Goal: Transaction & Acquisition: Purchase product/service

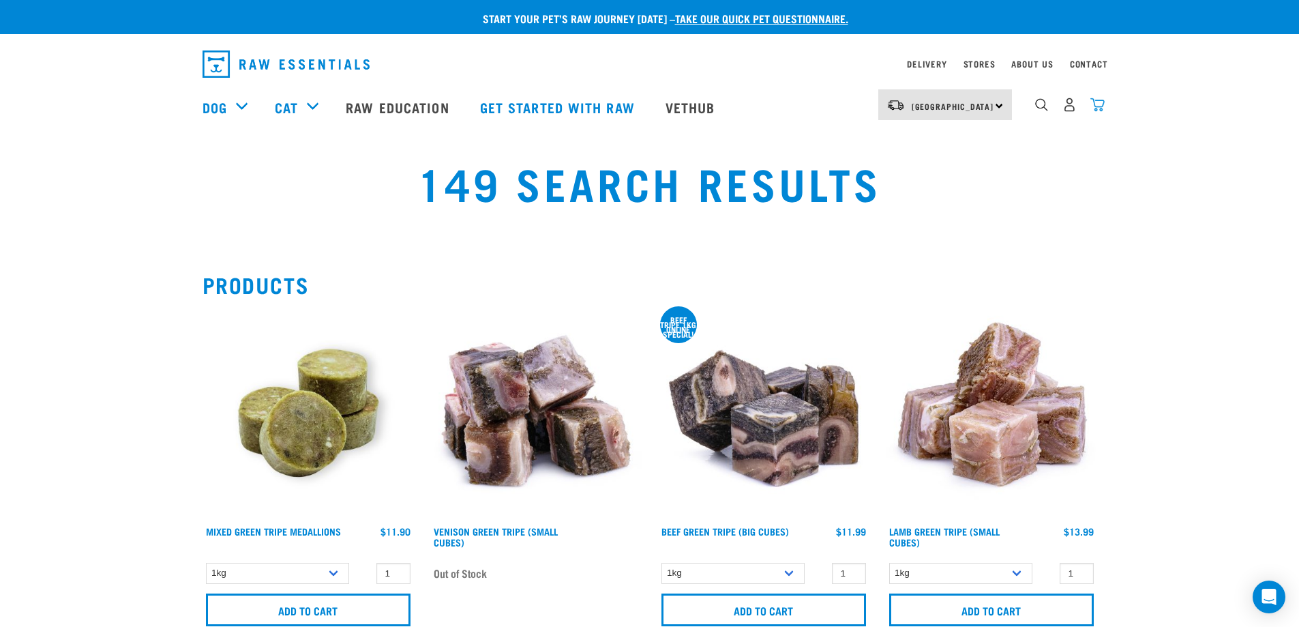
click at [1097, 109] on img "dropdown navigation" at bounding box center [1097, 105] width 14 height 14
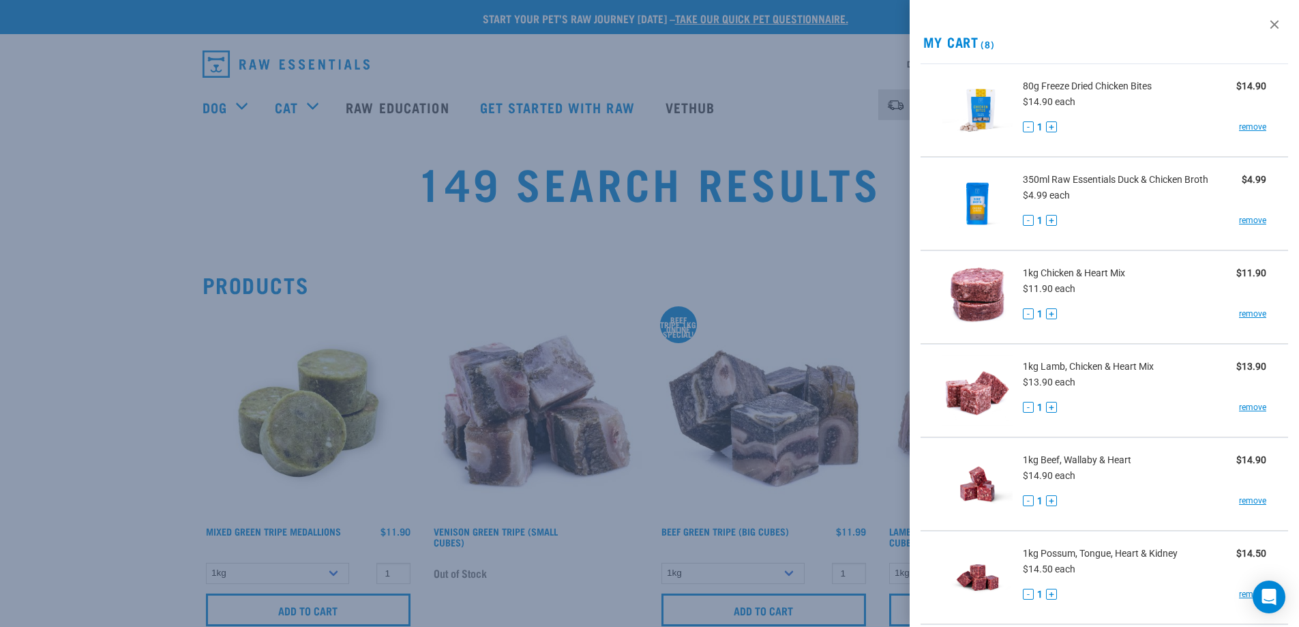
click at [588, 121] on div at bounding box center [649, 313] width 1299 height 627
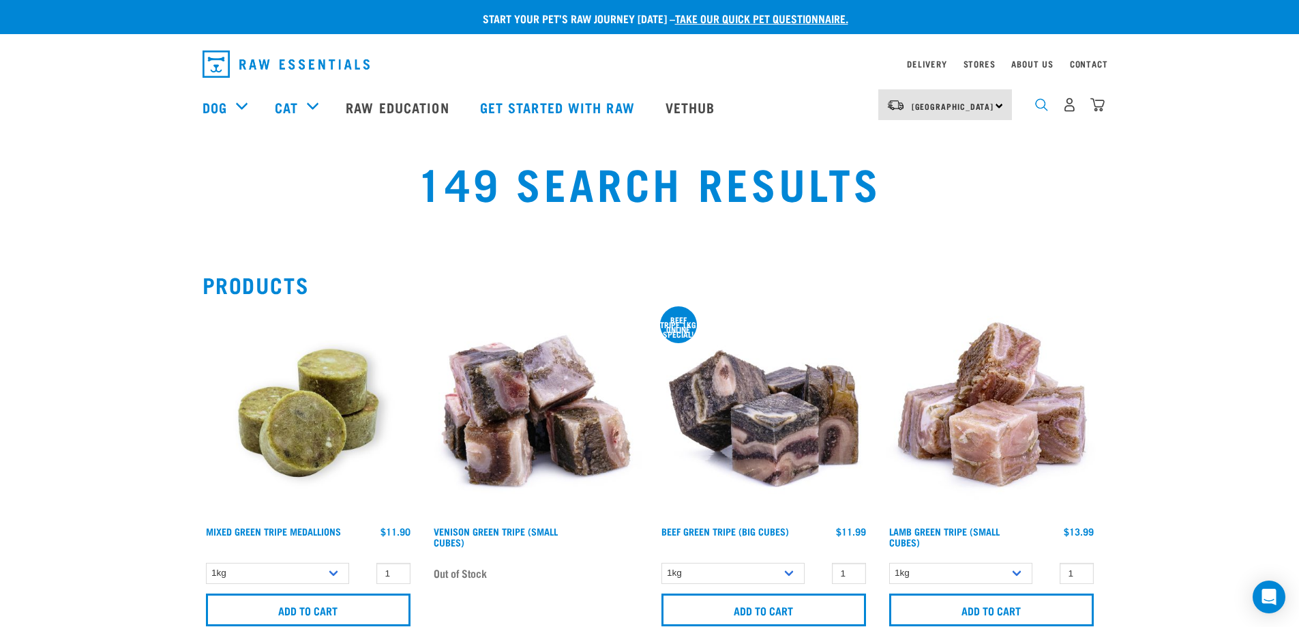
click at [1043, 111] on img "dropdown navigation" at bounding box center [1041, 104] width 13 height 13
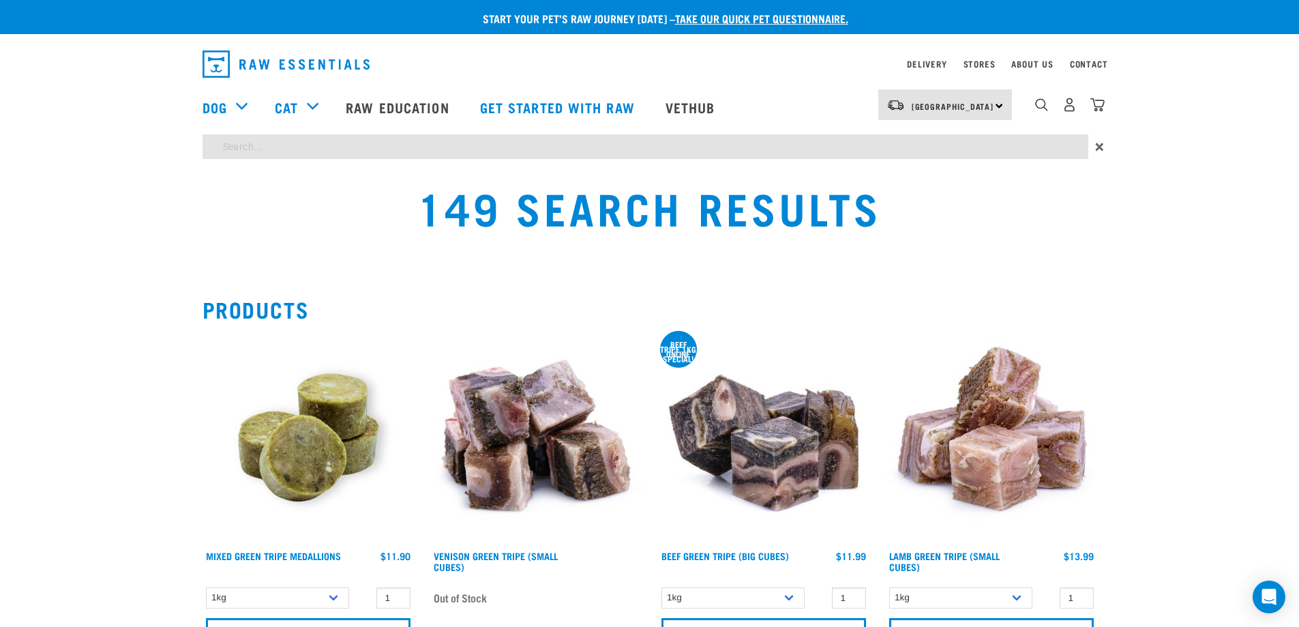
click at [259, 148] on input "search" at bounding box center [646, 146] width 886 height 25
type input "green tripe"
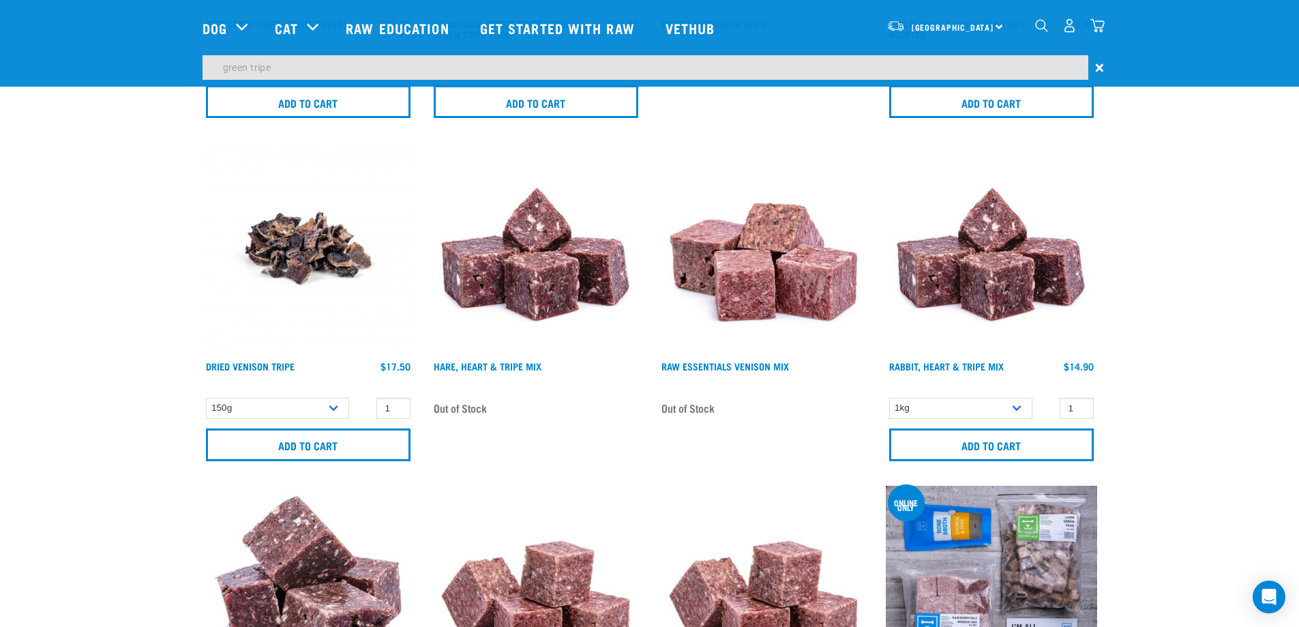
scroll to position [409, 0]
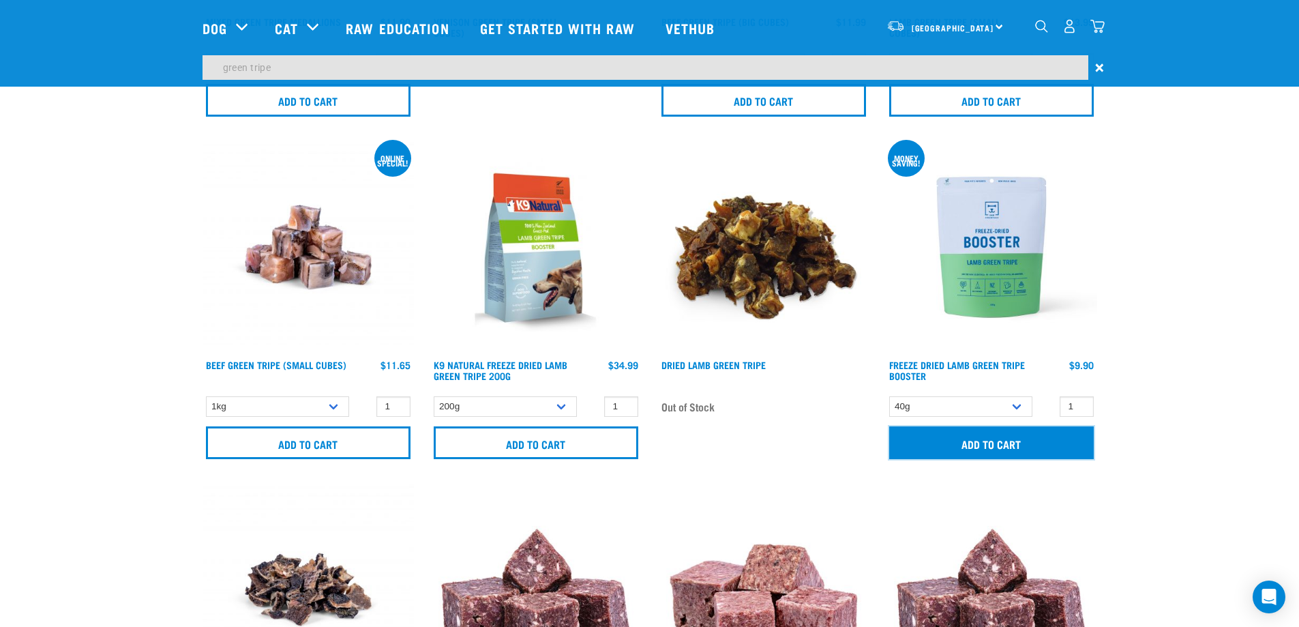
click at [1019, 441] on input "Add to cart" at bounding box center [991, 442] width 205 height 33
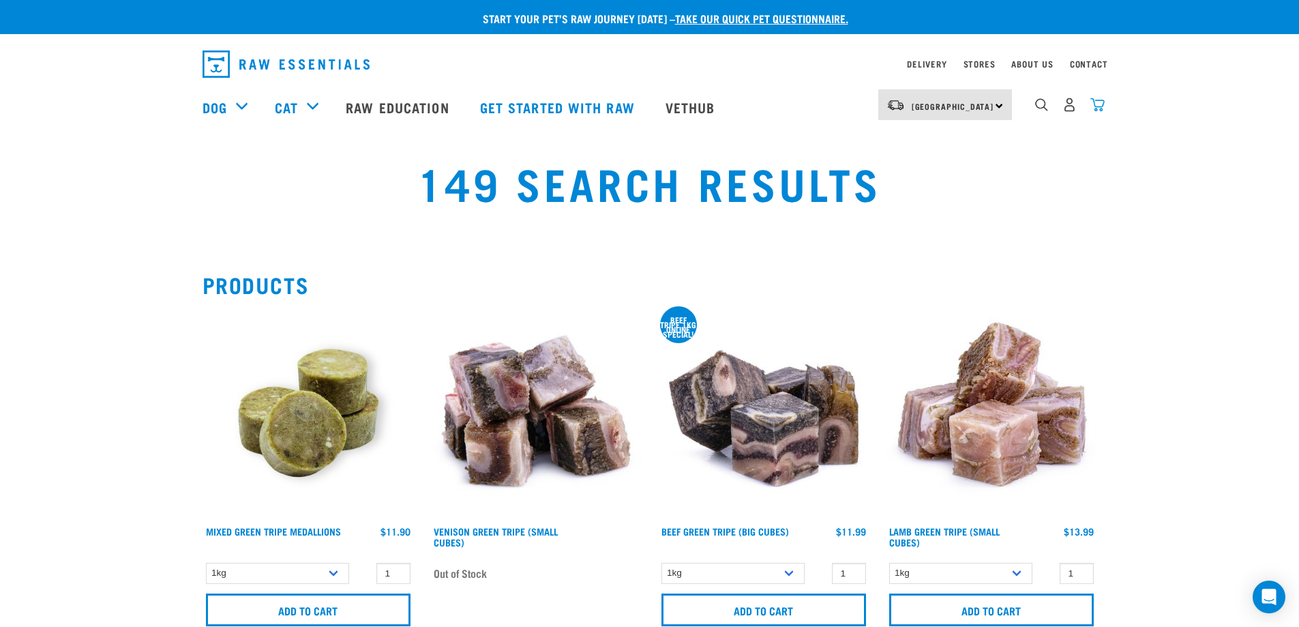
click at [1097, 106] on img "dropdown navigation" at bounding box center [1097, 105] width 14 height 14
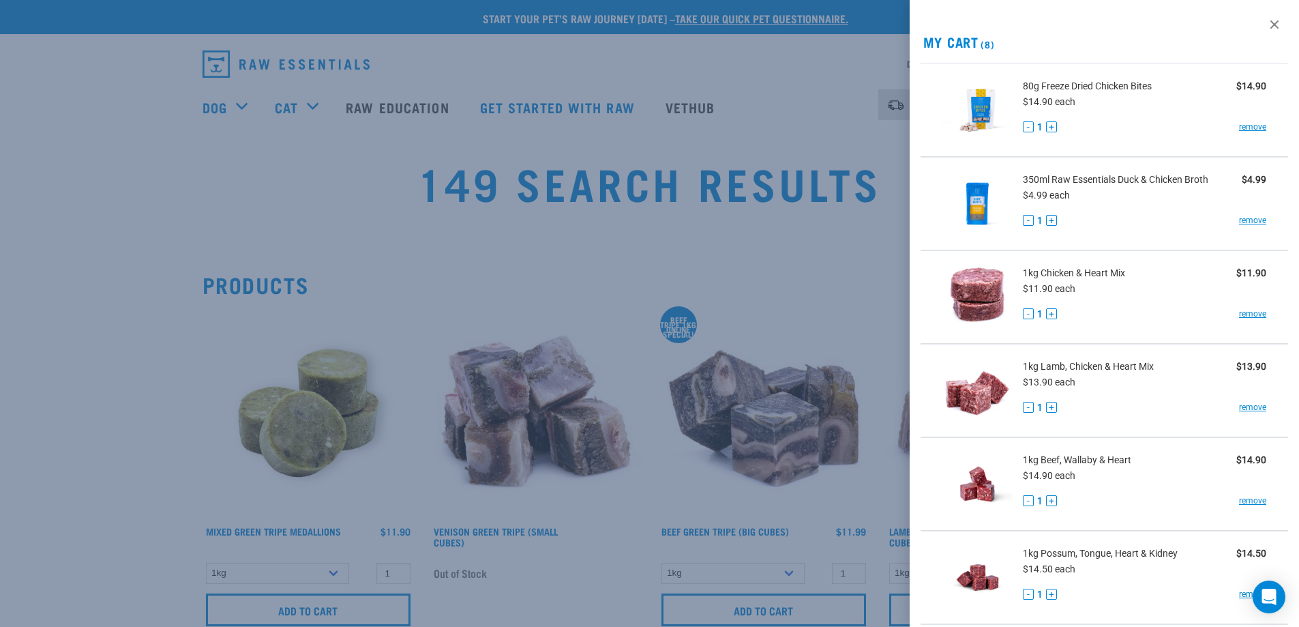
click at [307, 174] on div at bounding box center [649, 313] width 1299 height 627
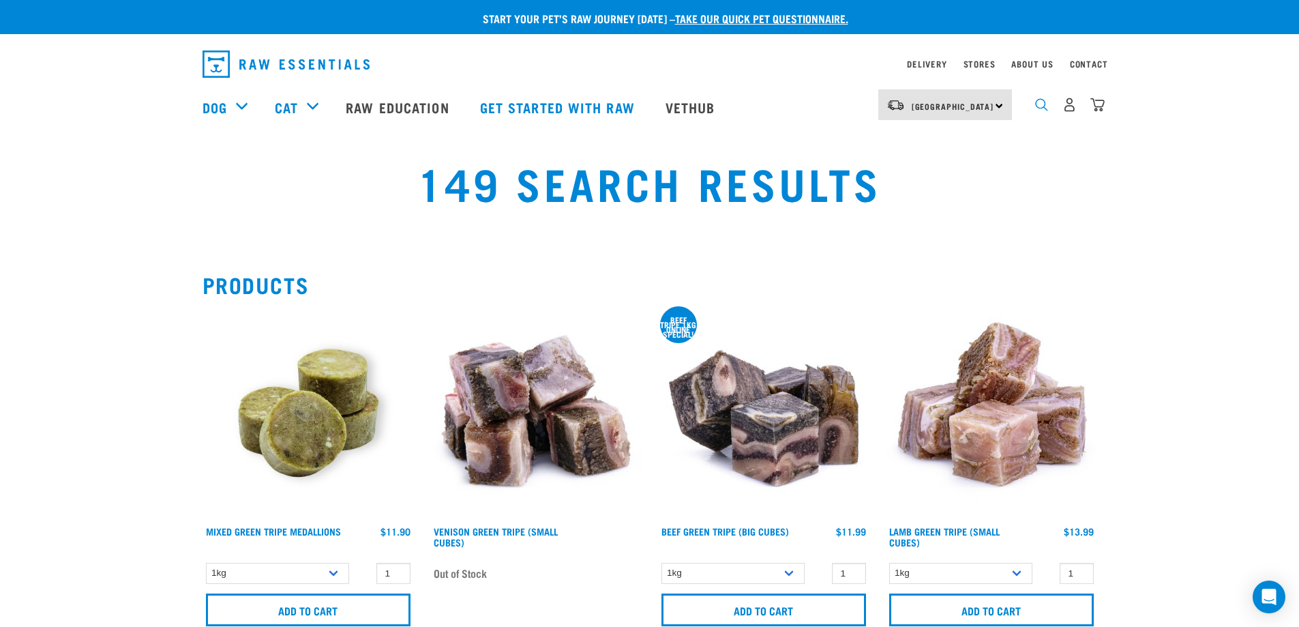
click at [1045, 106] on img "dropdown navigation" at bounding box center [1041, 104] width 13 height 13
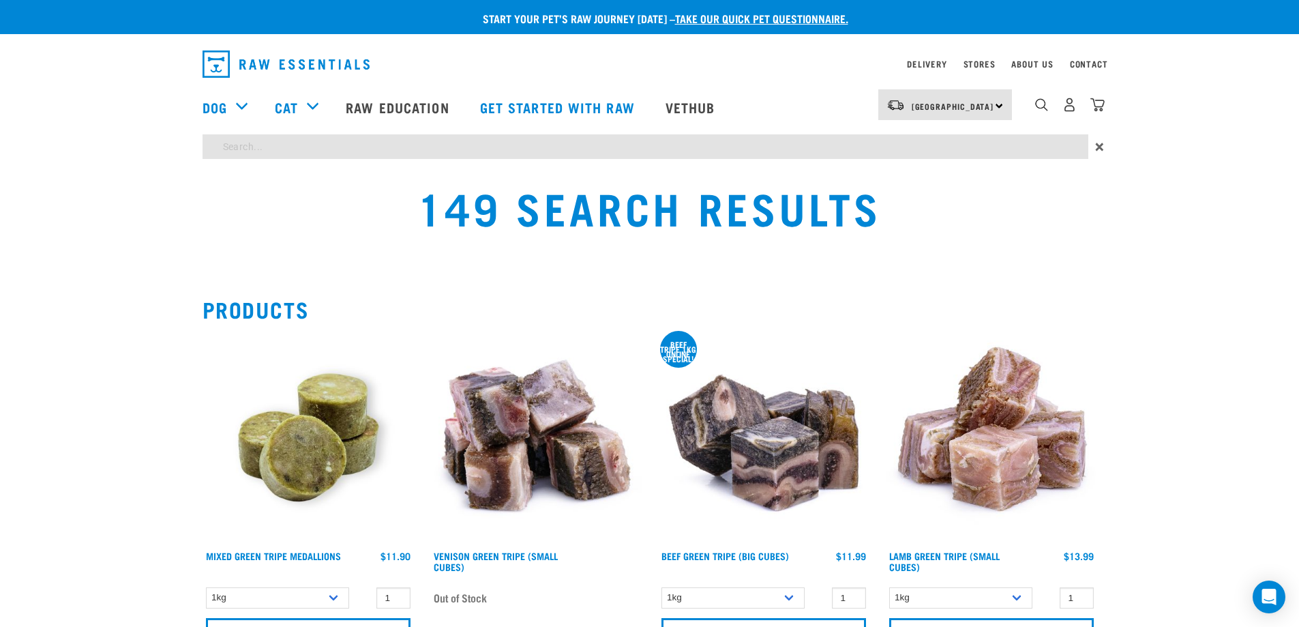
click at [473, 160] on div "×" at bounding box center [649, 149] width 1299 height 31
click at [473, 149] on input "search" at bounding box center [646, 146] width 886 height 25
type input "green tripe"
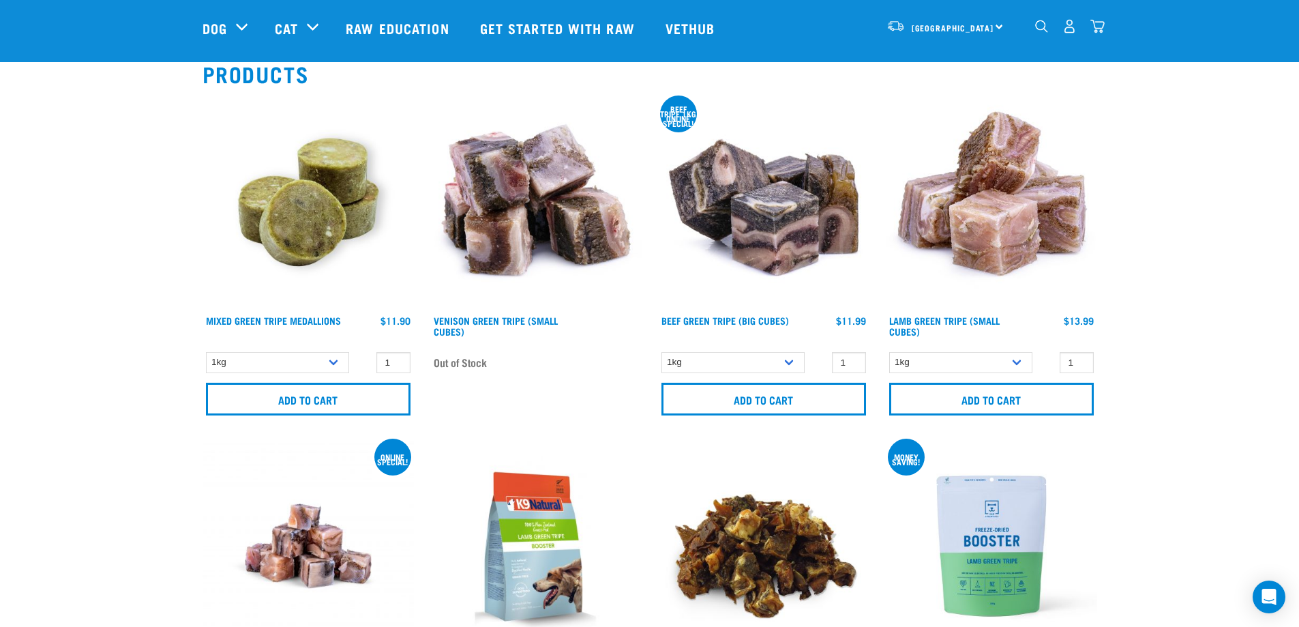
scroll to position [341, 0]
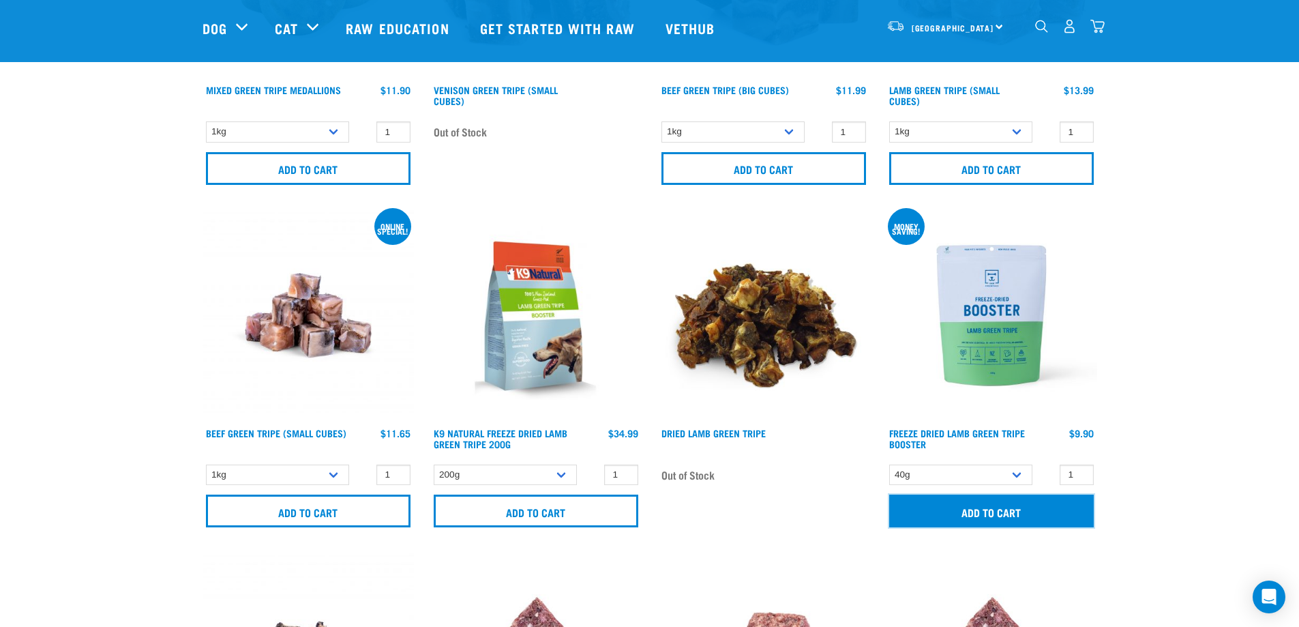
click at [994, 515] on input "Add to cart" at bounding box center [991, 510] width 205 height 33
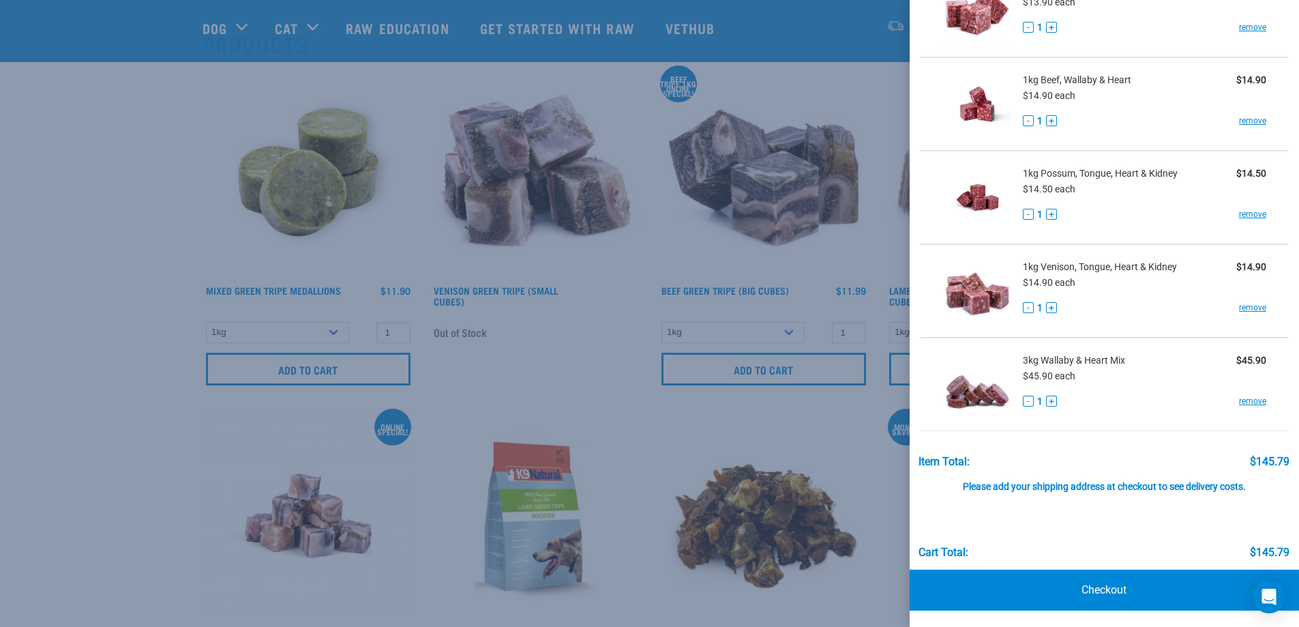
scroll to position [205, 0]
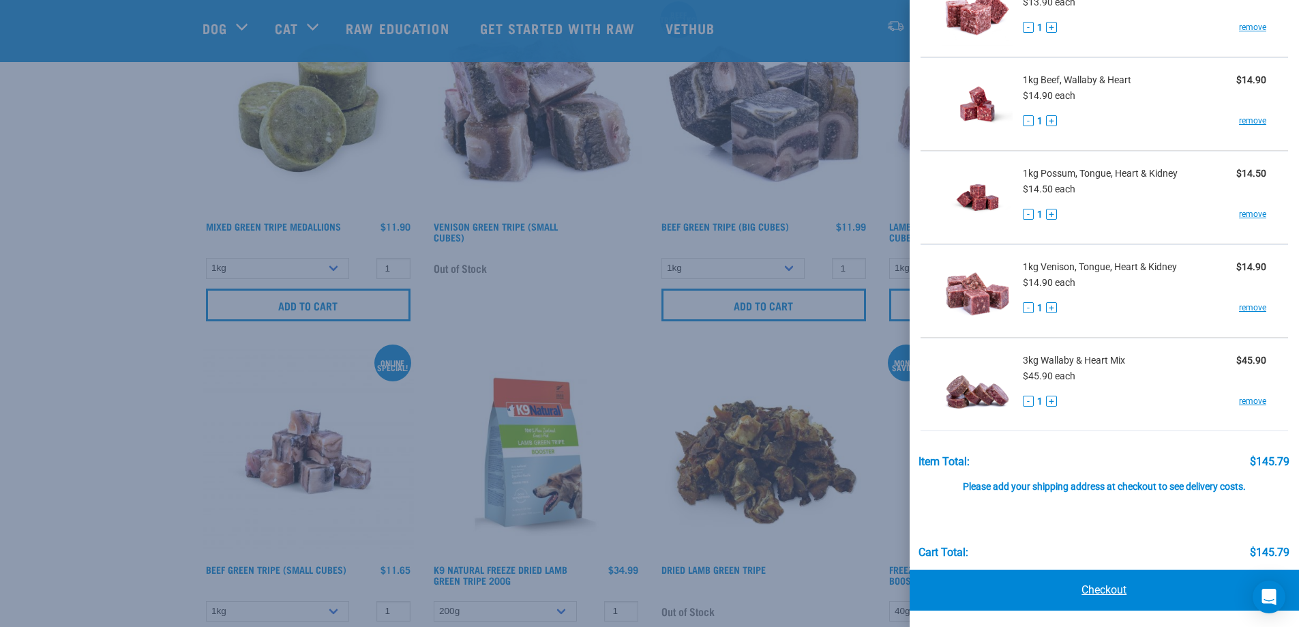
click at [1113, 593] on link "Checkout" at bounding box center [1105, 589] width 390 height 41
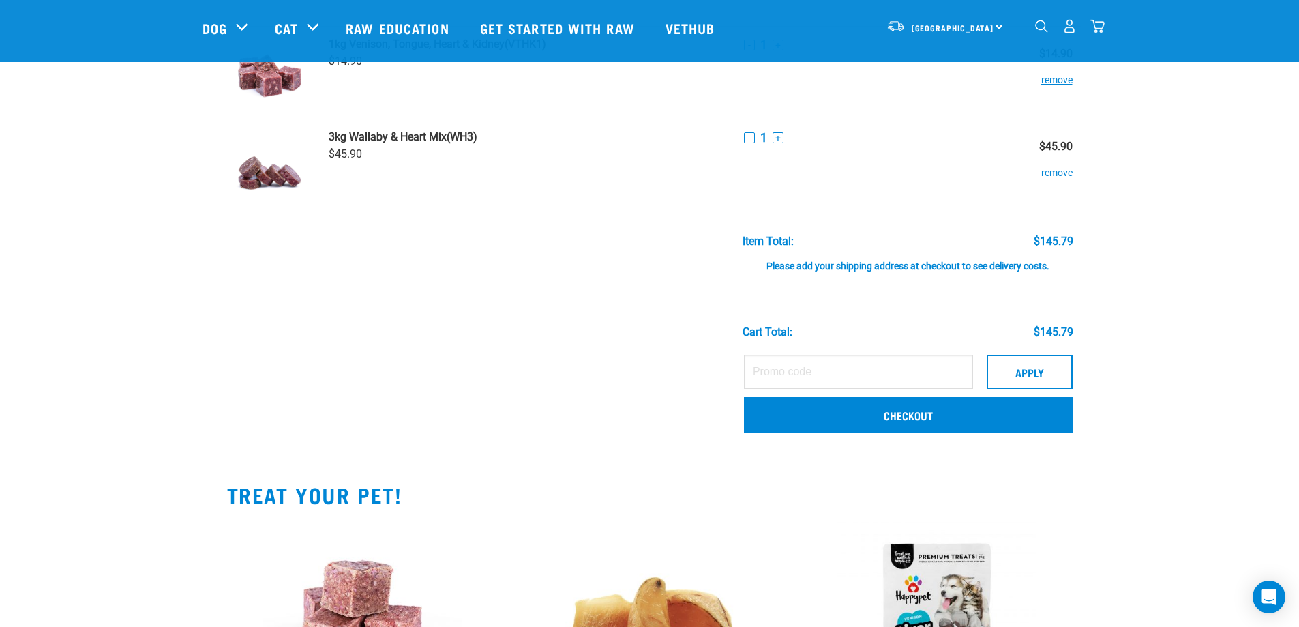
scroll to position [750, 0]
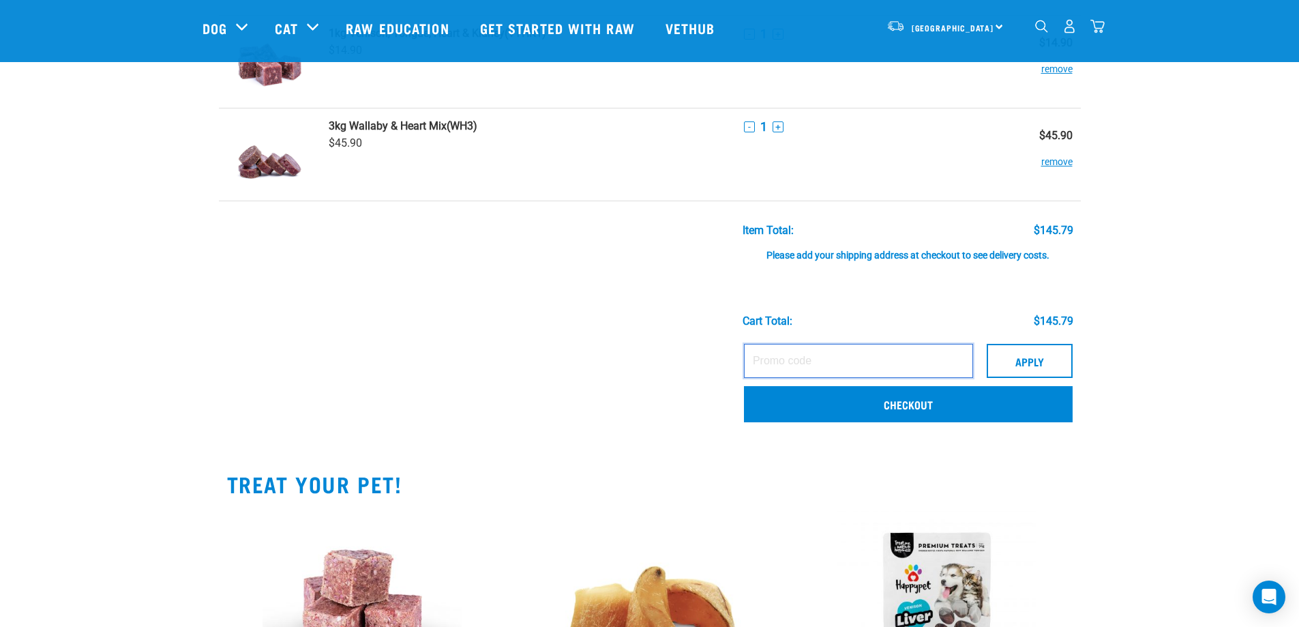
click at [841, 376] on input "text" at bounding box center [858, 361] width 229 height 34
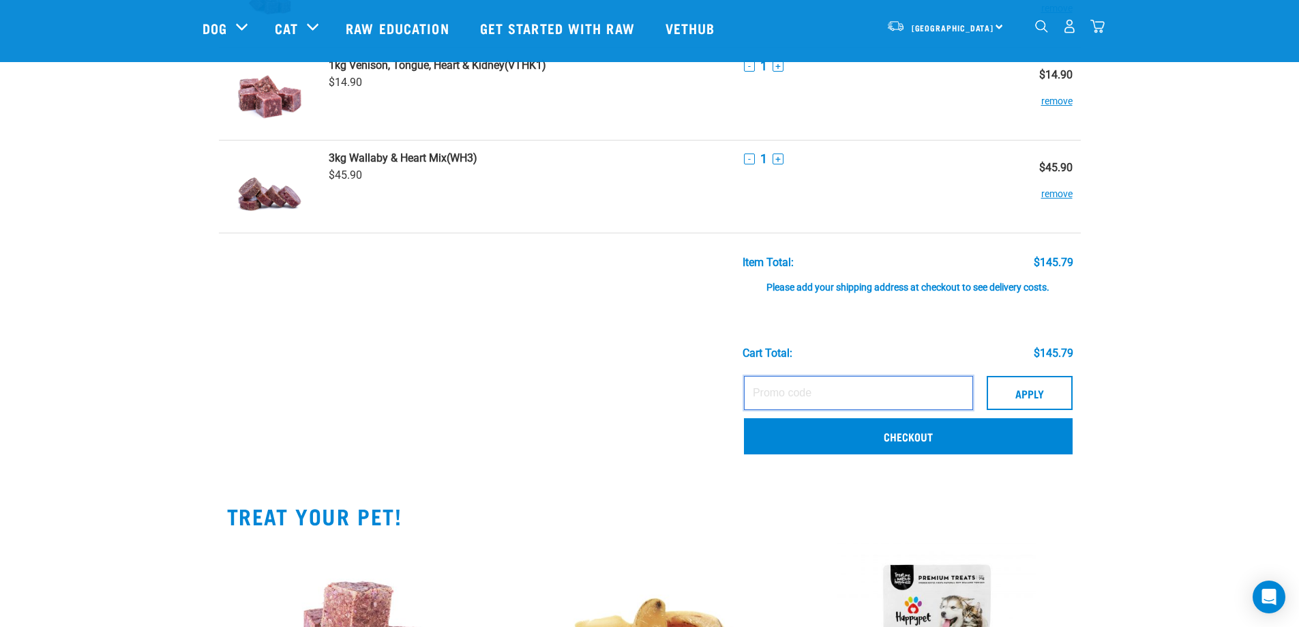
scroll to position [682, 0]
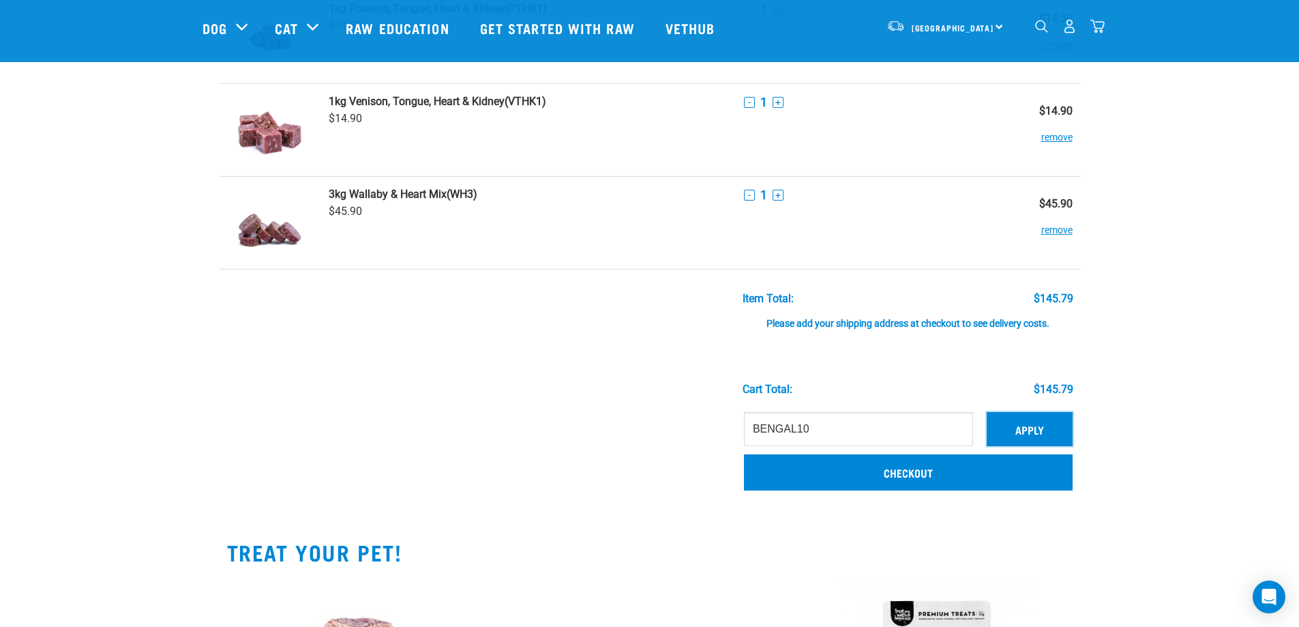
click at [1039, 426] on button "Apply" at bounding box center [1030, 429] width 86 height 34
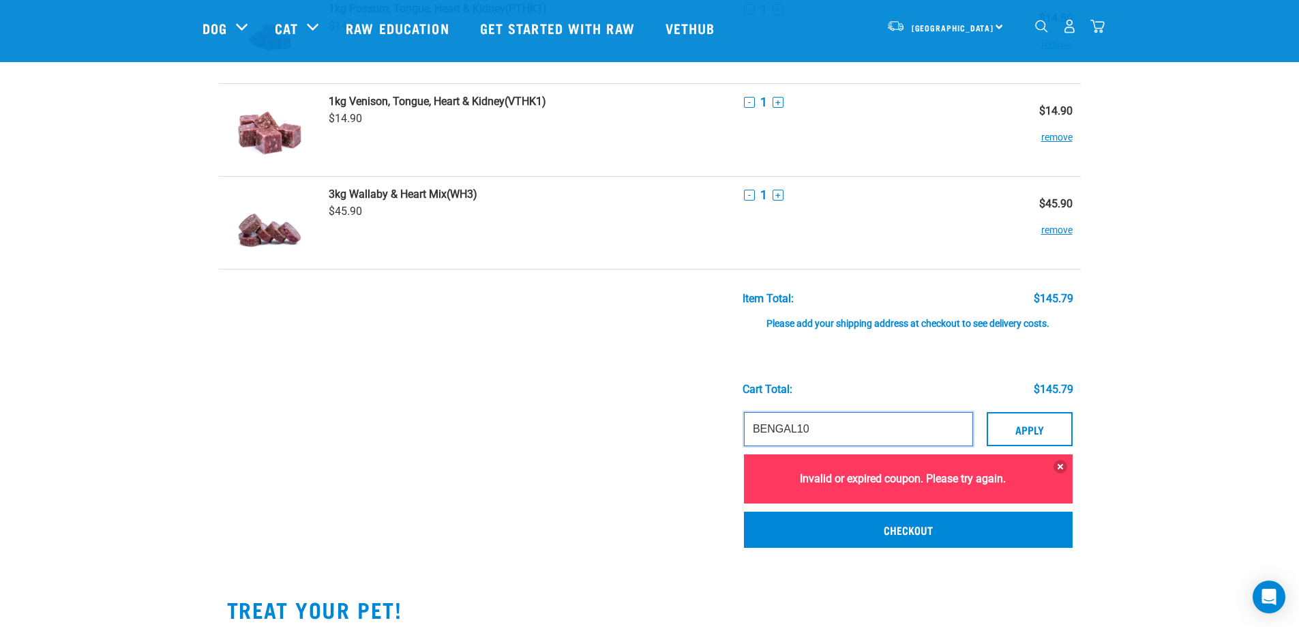
click at [879, 420] on input "BENGAL10" at bounding box center [858, 429] width 229 height 34
type input "B"
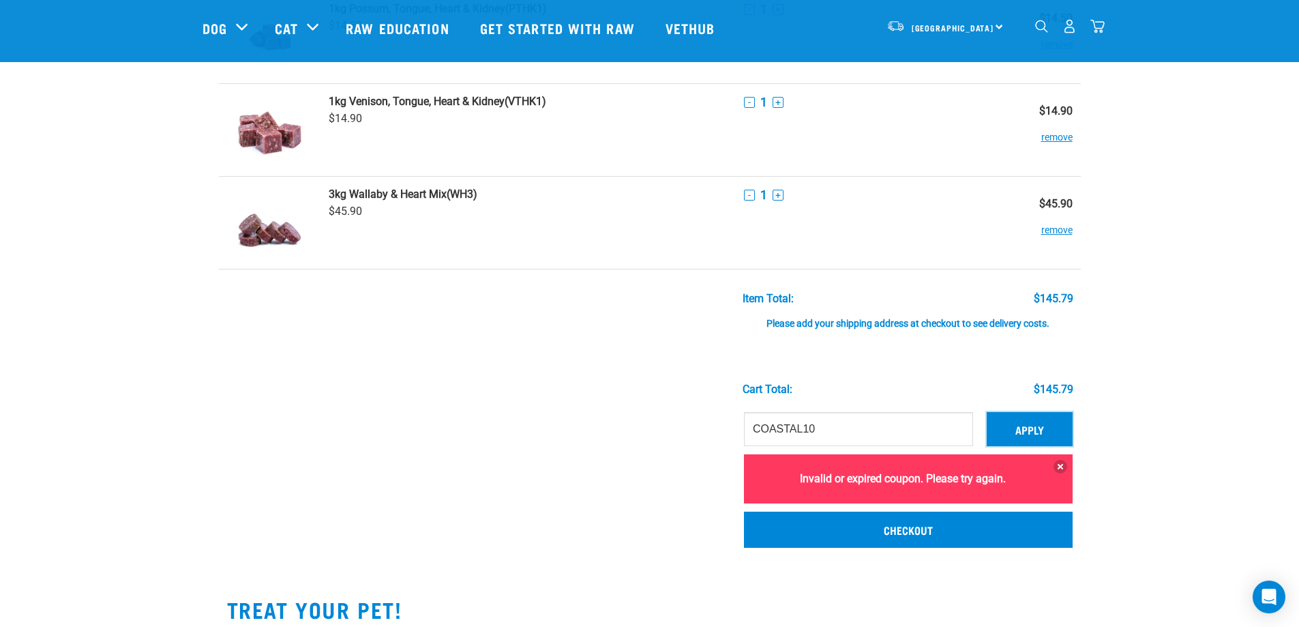
click at [1039, 426] on button "Apply" at bounding box center [1030, 429] width 86 height 34
click at [1042, 424] on button "Apply" at bounding box center [1030, 429] width 86 height 34
click at [850, 428] on input "COASTAL10" at bounding box center [858, 429] width 229 height 34
type input "C"
type input "SPICELAUNCH20"
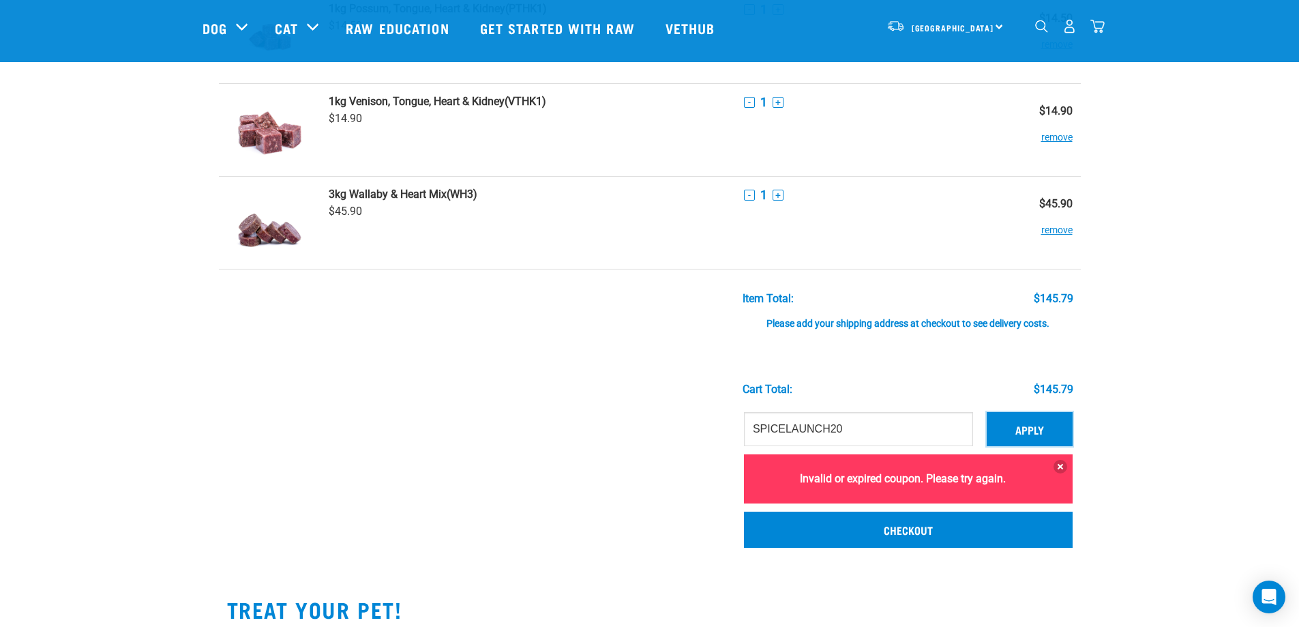
click at [1048, 422] on button "Apply" at bounding box center [1030, 429] width 86 height 34
click at [907, 427] on input "SPICELAUNCH20" at bounding box center [858, 429] width 229 height 34
type input "S"
click at [1040, 427] on button "Apply" at bounding box center [1030, 429] width 86 height 34
click at [822, 427] on input "COSTAL10" at bounding box center [858, 429] width 229 height 34
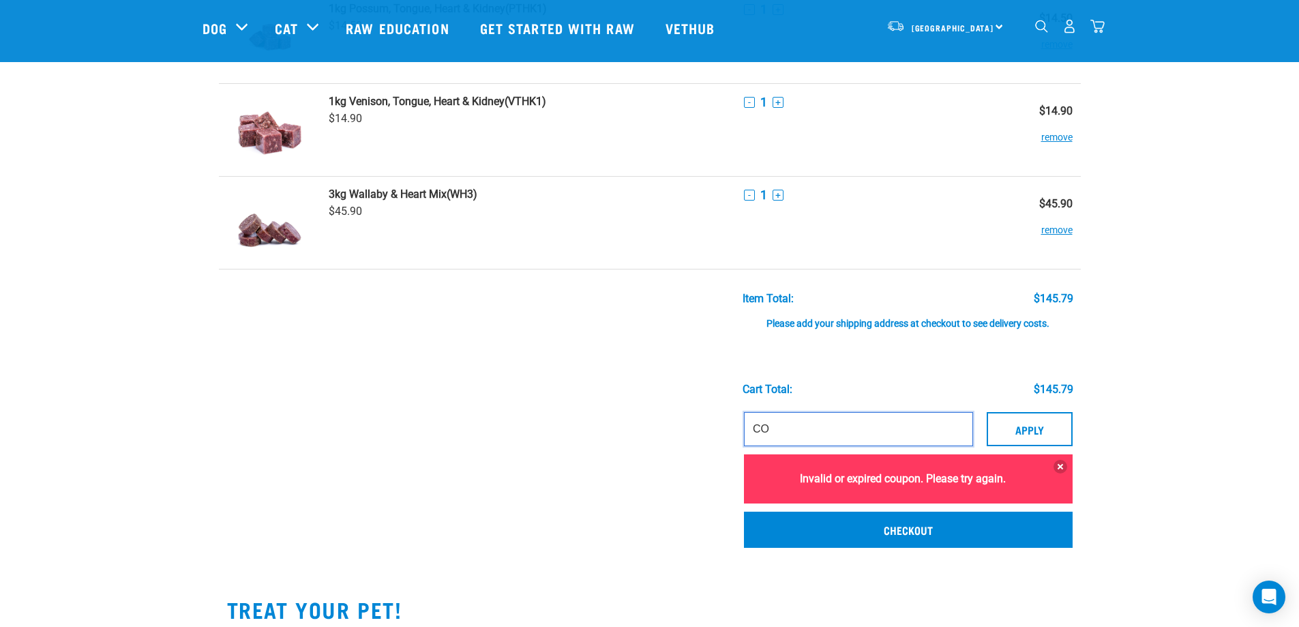
type input "C"
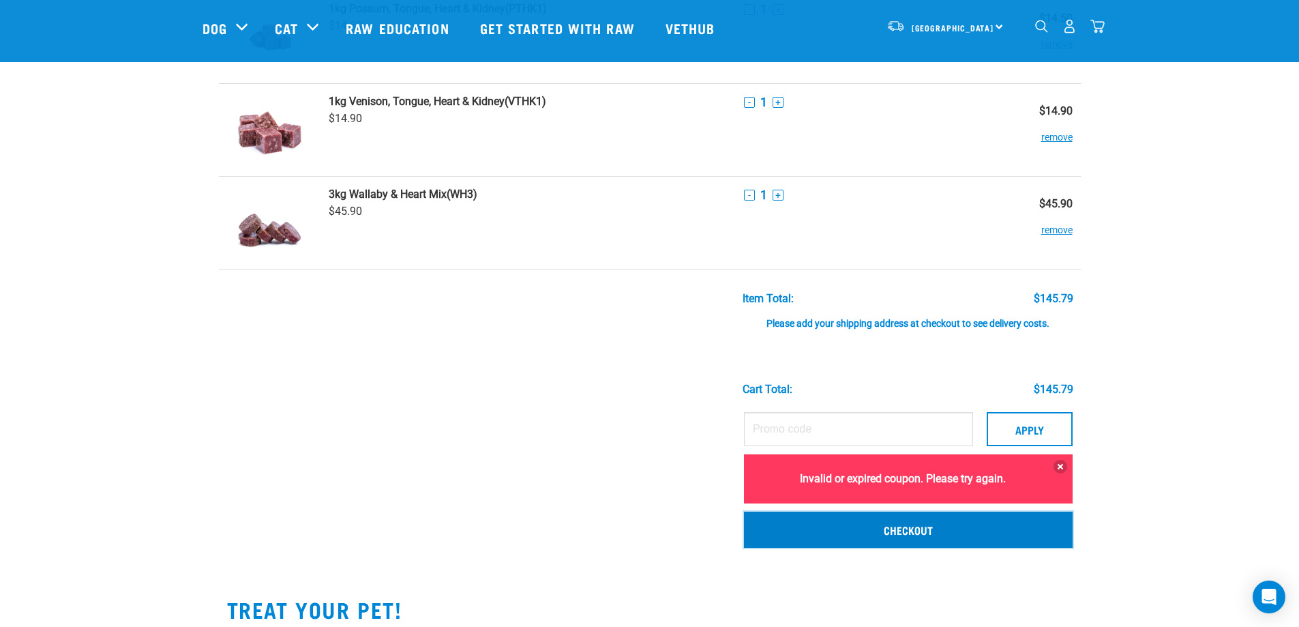
click at [947, 526] on link "Checkout" at bounding box center [908, 528] width 329 height 35
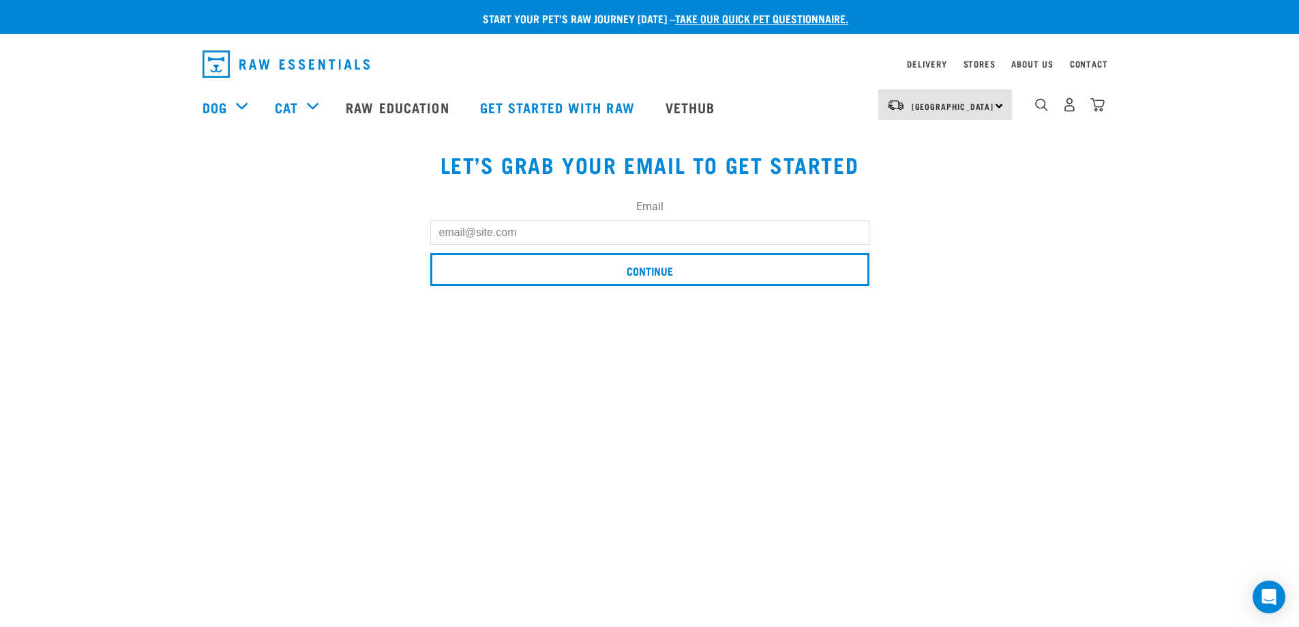
click at [693, 235] on input "Email" at bounding box center [649, 232] width 439 height 25
type input "[EMAIL_ADDRESS][DOMAIN_NAME]"
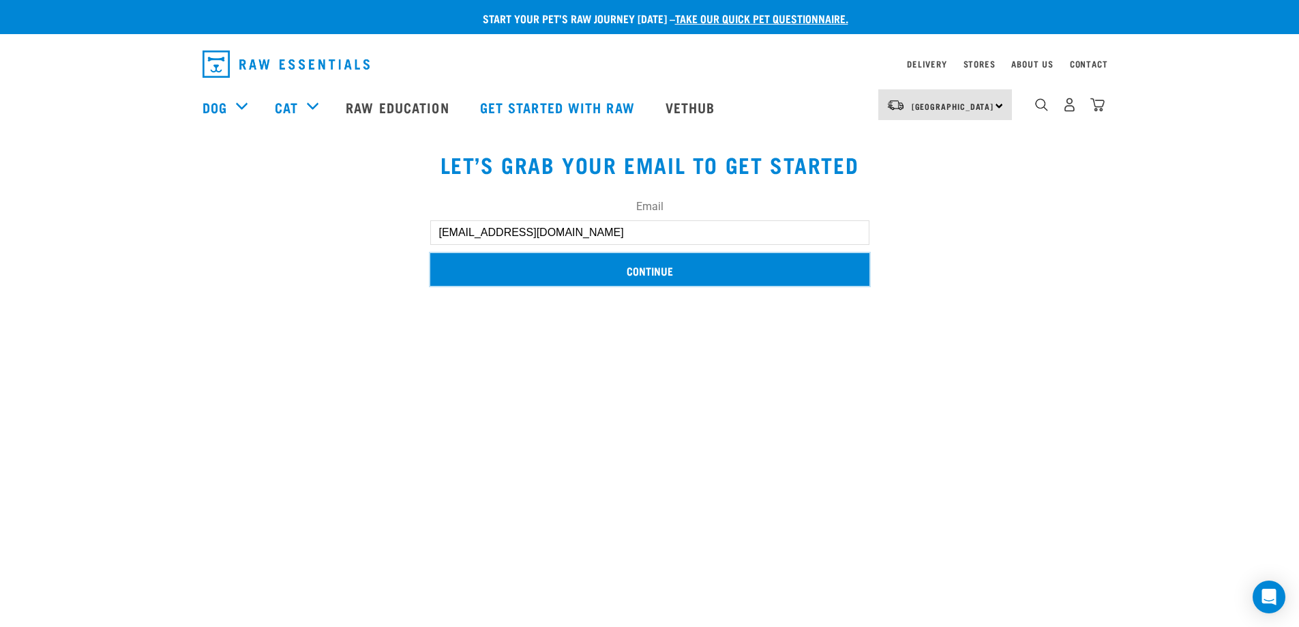
click at [561, 261] on input "Continue" at bounding box center [649, 269] width 439 height 33
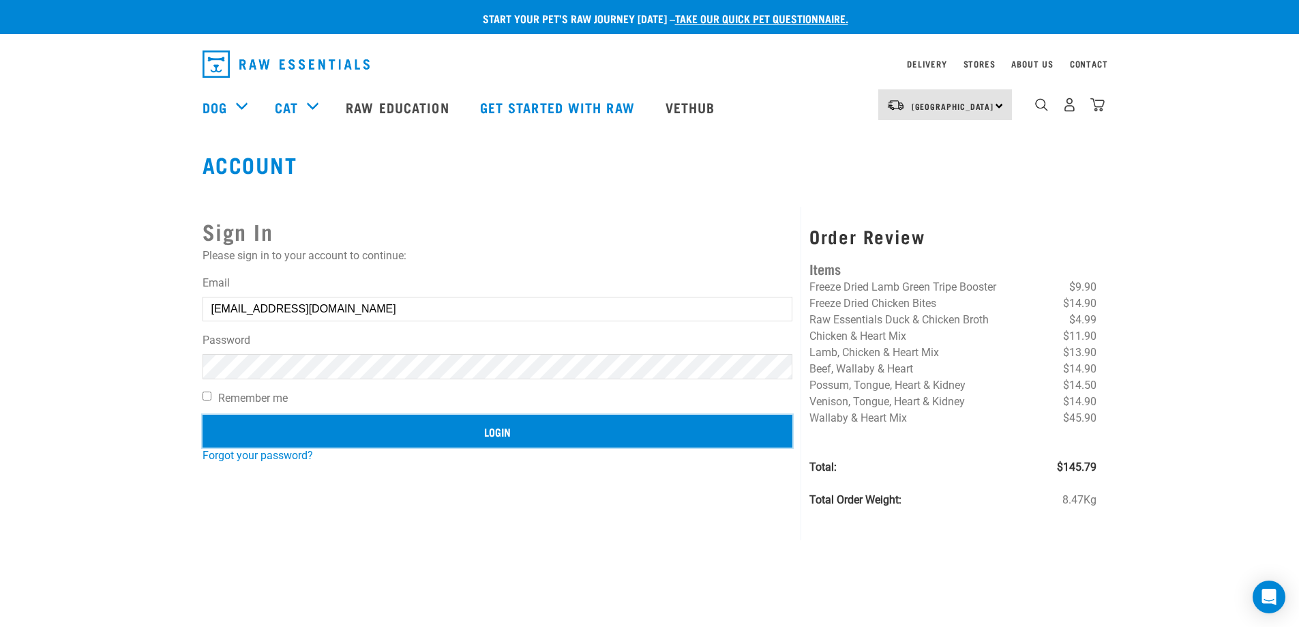
click at [526, 433] on input "Login" at bounding box center [498, 431] width 591 height 33
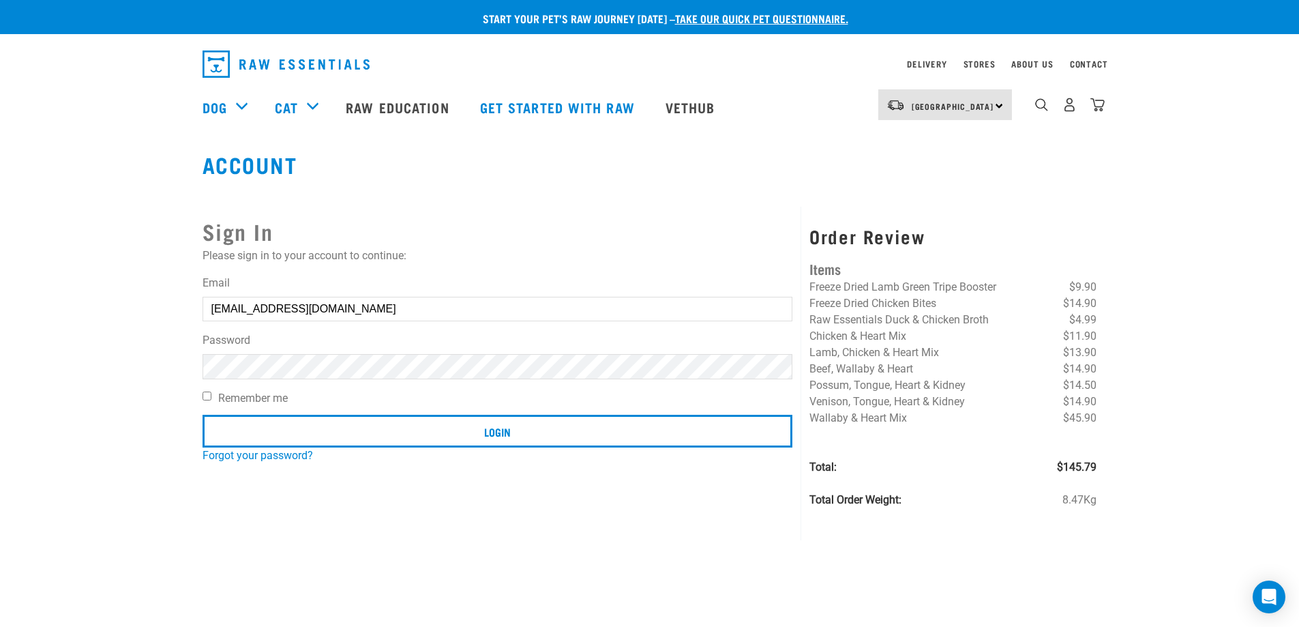
click at [31, 288] on button "delete" at bounding box center [25, 281] width 14 height 14
click at [505, 309] on input "[EMAIL_ADDRESS][DOMAIN_NAME]" at bounding box center [498, 309] width 591 height 25
type input "[EMAIL_ADDRESS][DOMAIN_NAME]"
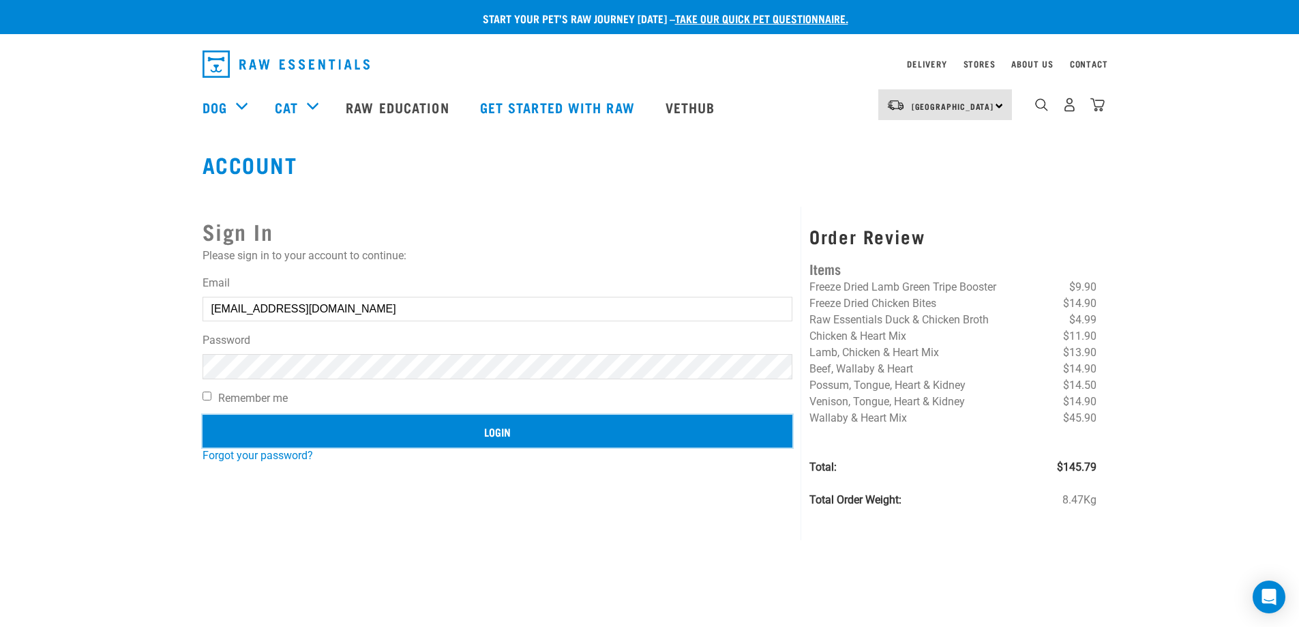
click at [568, 428] on input "Login" at bounding box center [498, 431] width 591 height 33
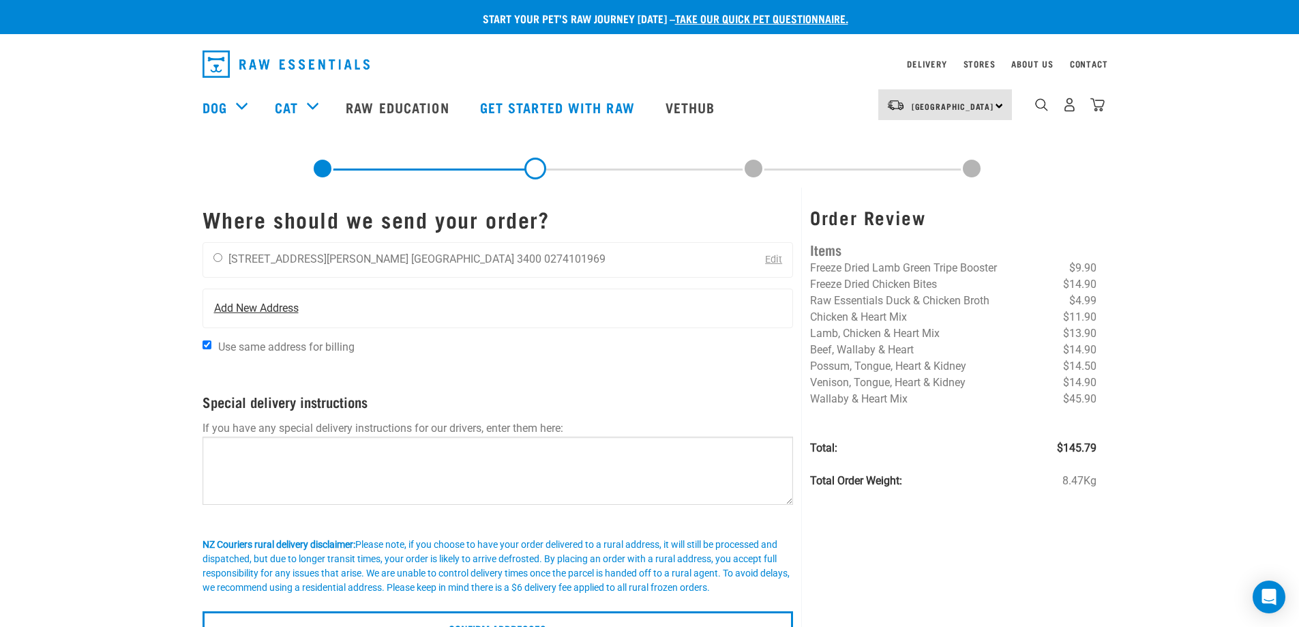
click at [255, 301] on span "Add New Address" at bounding box center [256, 308] width 85 height 16
click at [206, 346] on input "Use same address for billing" at bounding box center [207, 344] width 9 height 9
checkbox input "false"
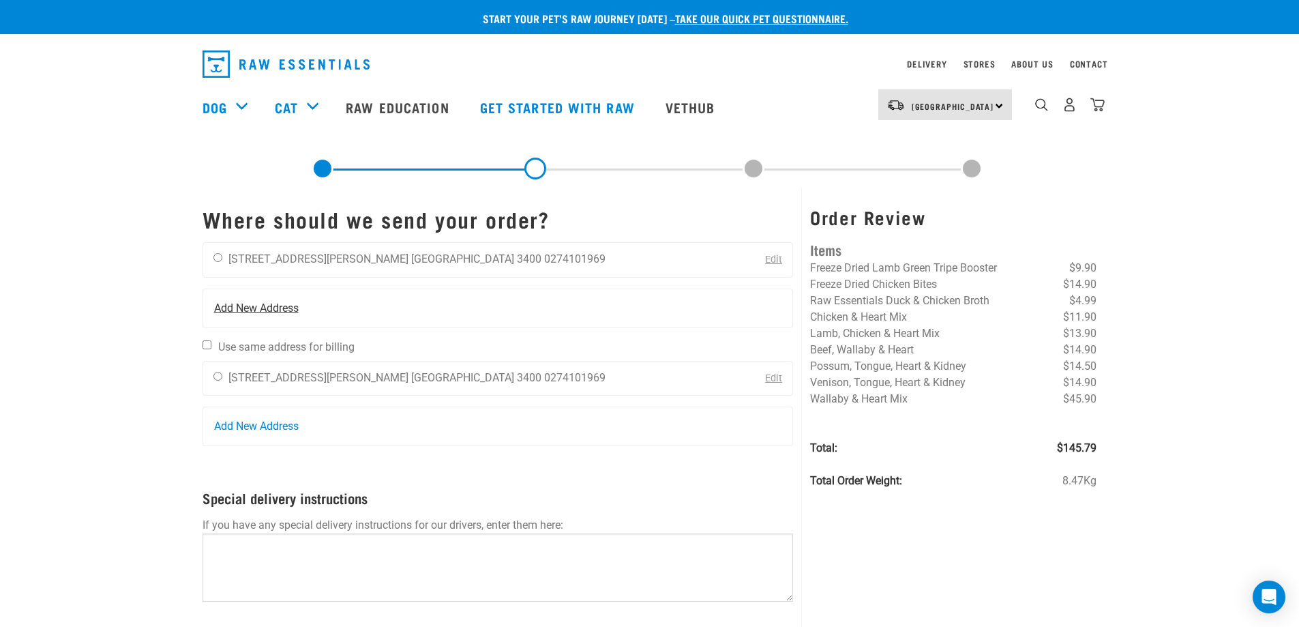
click at [234, 305] on span "Add New Address" at bounding box center [256, 308] width 85 height 16
click at [775, 380] on link "Edit" at bounding box center [773, 378] width 17 height 12
click at [237, 308] on span "Add New Address" at bounding box center [256, 308] width 85 height 16
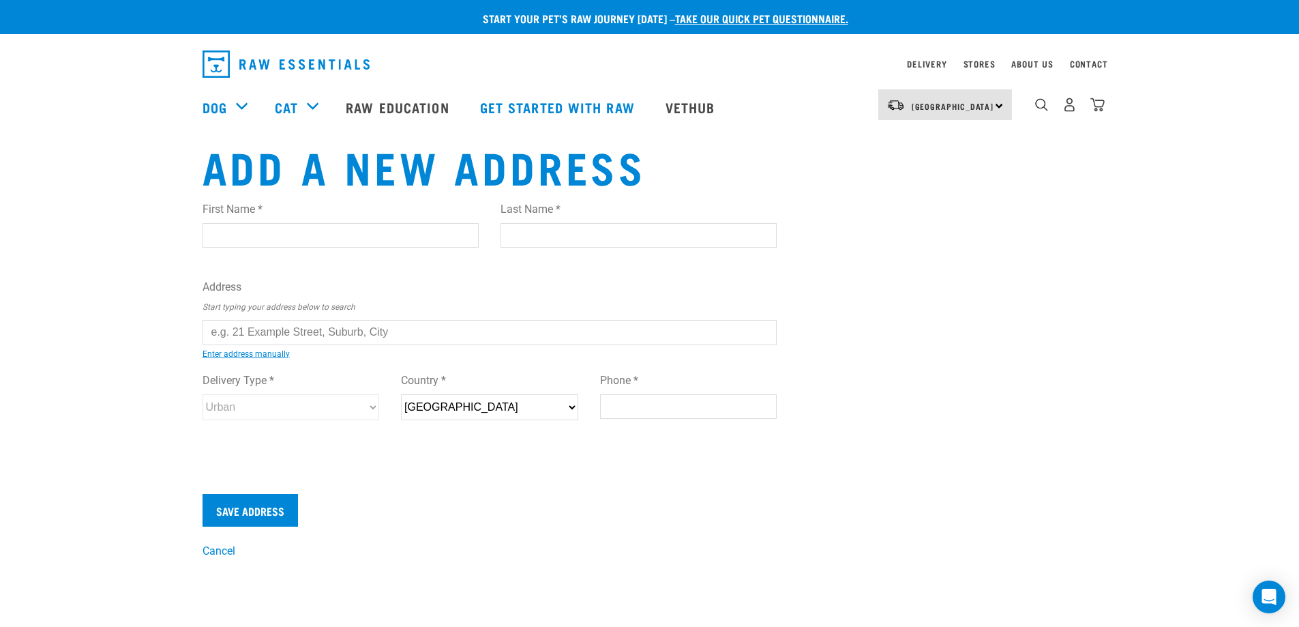
click at [379, 236] on input "First Name *" at bounding box center [341, 235] width 276 height 25
type input "Fiona"
type input "Andersen"
type input "11 Ratcliffe Street"
type input "Matamata"
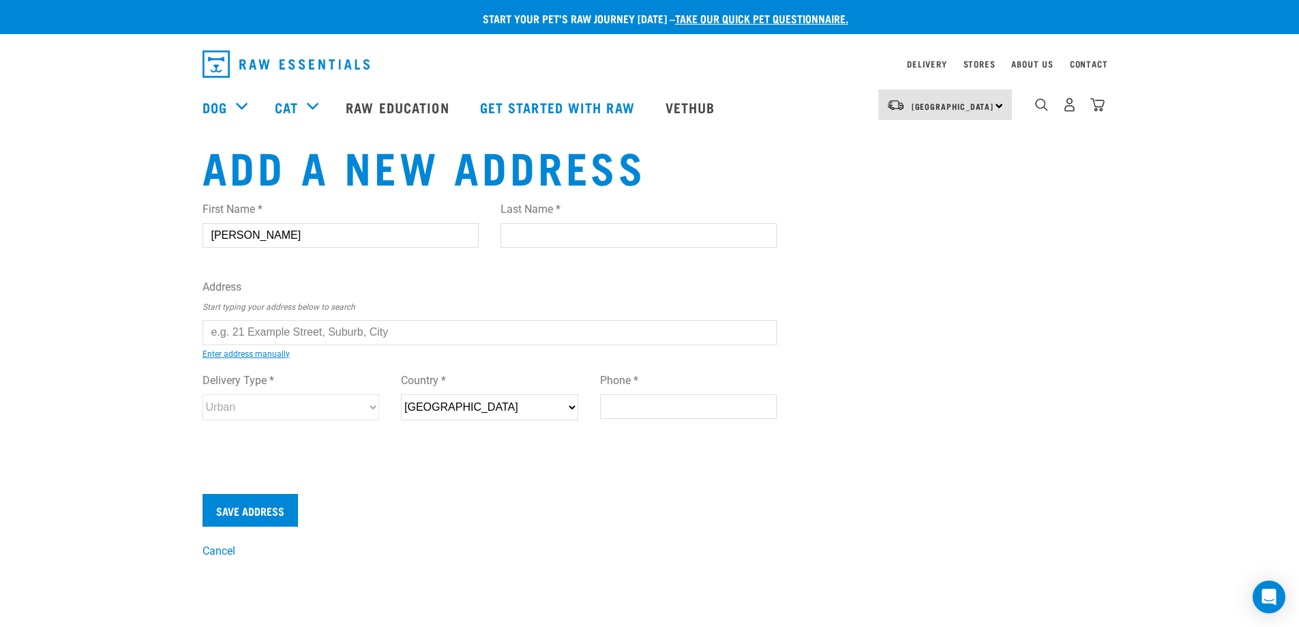
type input "3400"
type input "0274101969"
click at [290, 327] on input "text" at bounding box center [490, 332] width 575 height 25
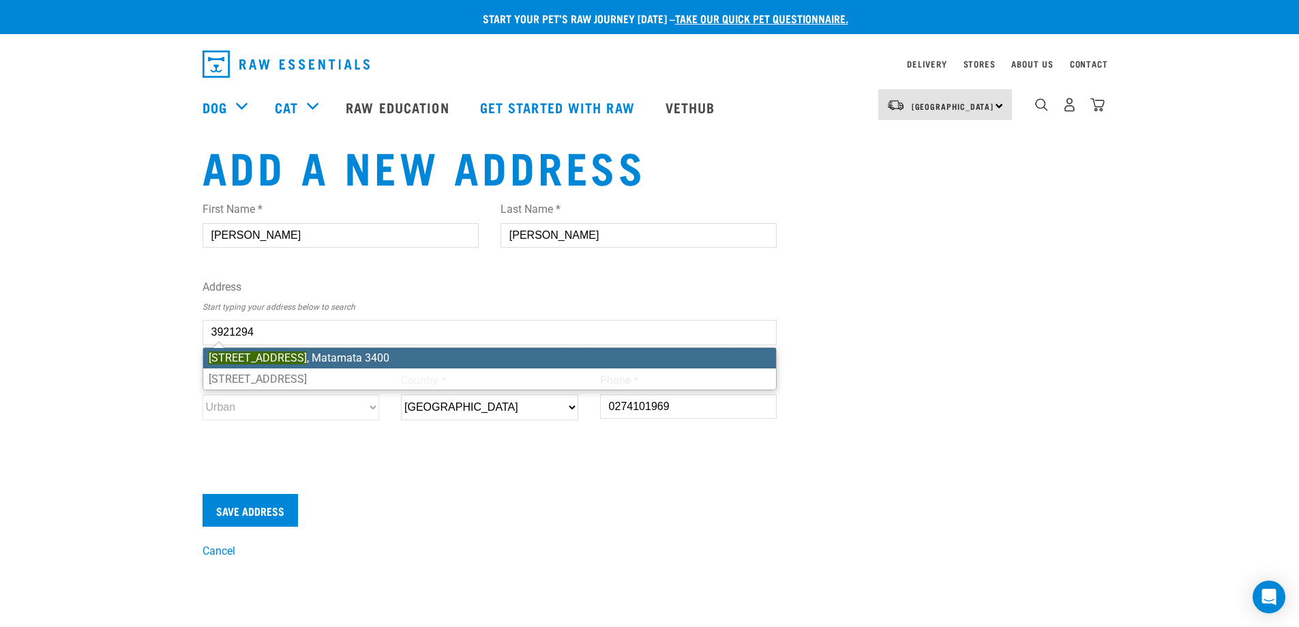
click at [490, 361] on div "First Name * Fiona Last Name * Andersen Address Start typing your address below…" at bounding box center [490, 323] width 575 height 267
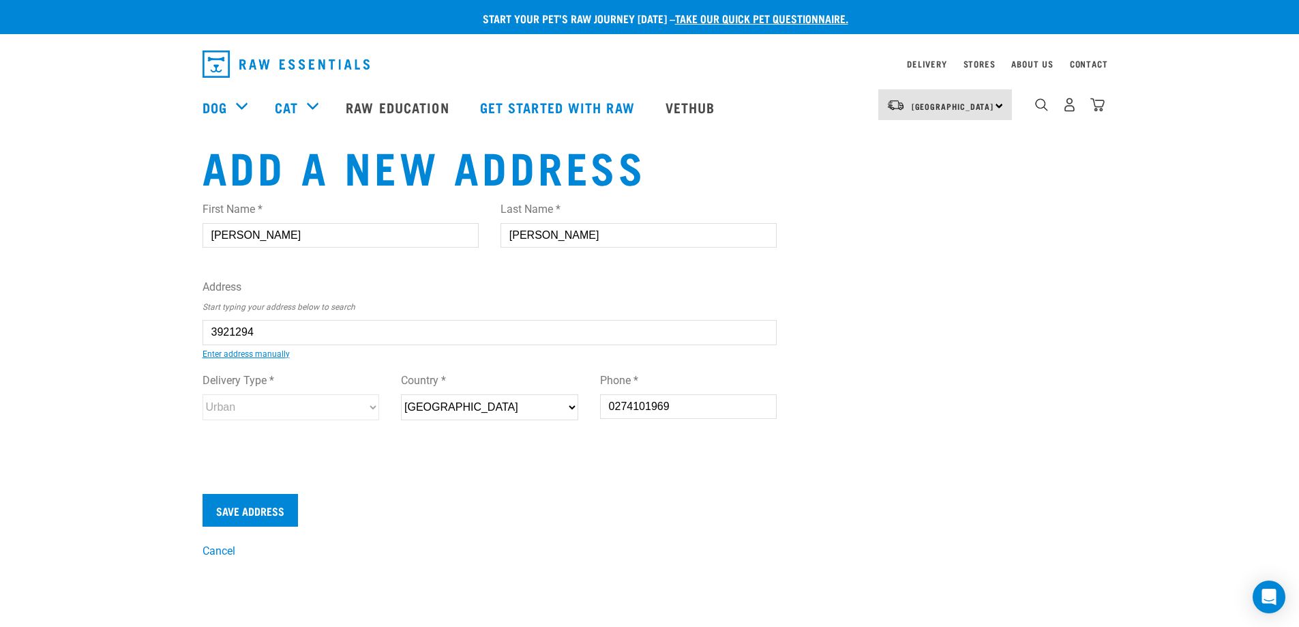
type input "88 Peria Road, Matamata 3400"
type input "[STREET_ADDRESS]"
type input "Matamata"
type input "Waikato"
select select "WKO"
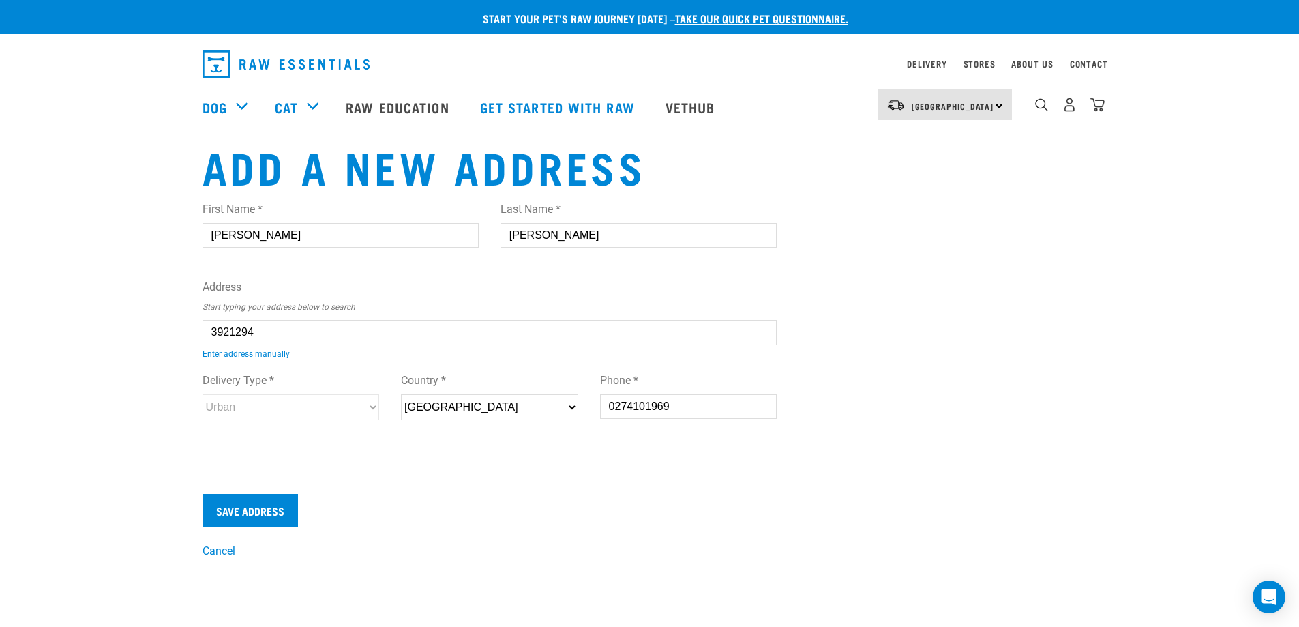
select select "Urban"
type input "88 Peria Road, Matamata 3400"
click at [234, 509] on input "Save Address" at bounding box center [250, 510] width 95 height 33
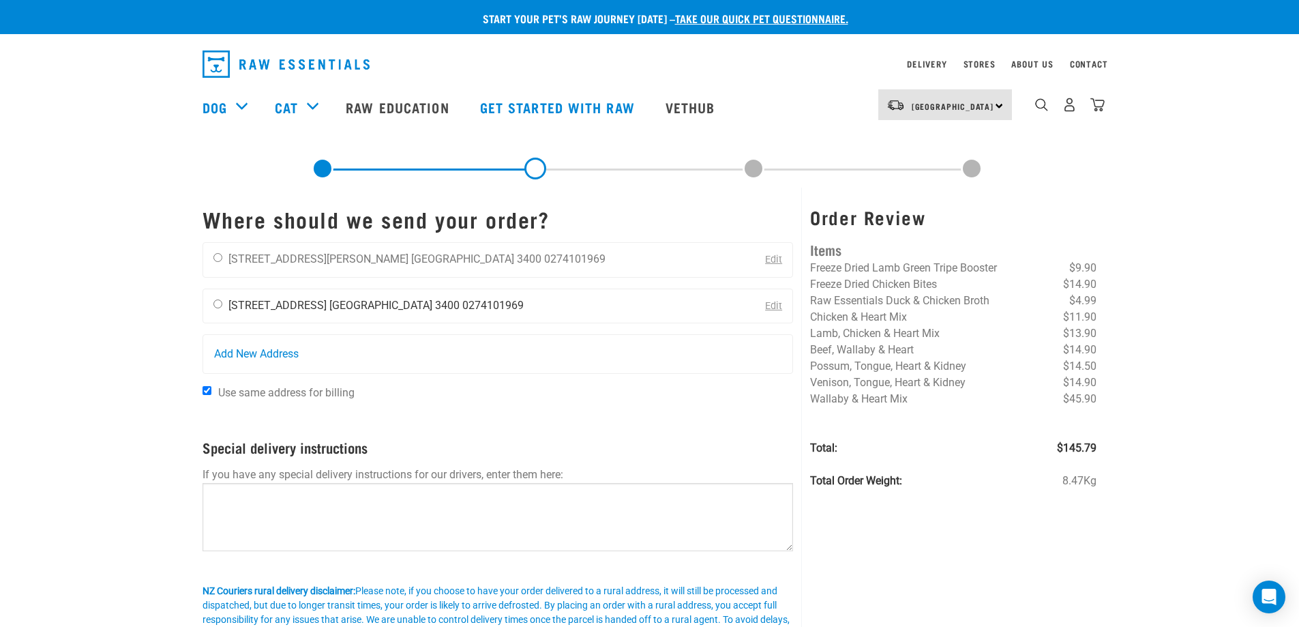
click at [215, 305] on input "radio" at bounding box center [217, 303] width 9 height 9
radio input "true"
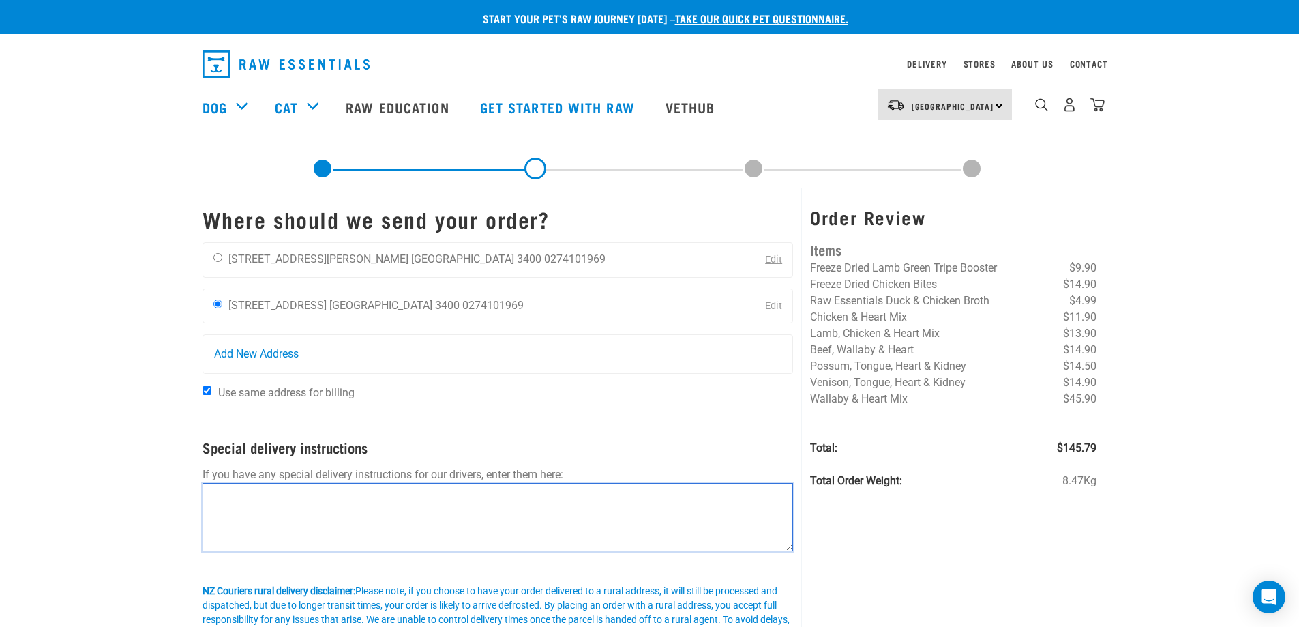
click at [258, 493] on textarea at bounding box center [498, 517] width 591 height 68
drag, startPoint x: 411, startPoint y: 495, endPoint x: 421, endPoint y: 498, distance: 10.6
click at [421, 498] on textarea "Please leave at the front door if no answer-will only be 5 mins away." at bounding box center [498, 517] width 591 height 68
drag, startPoint x: 538, startPoint y: 498, endPoint x: 413, endPoint y: 498, distance: 124.8
click at [413, 498] on textarea "Please leave at the front door if no answer-will only be 5 mins away." at bounding box center [498, 517] width 591 height 68
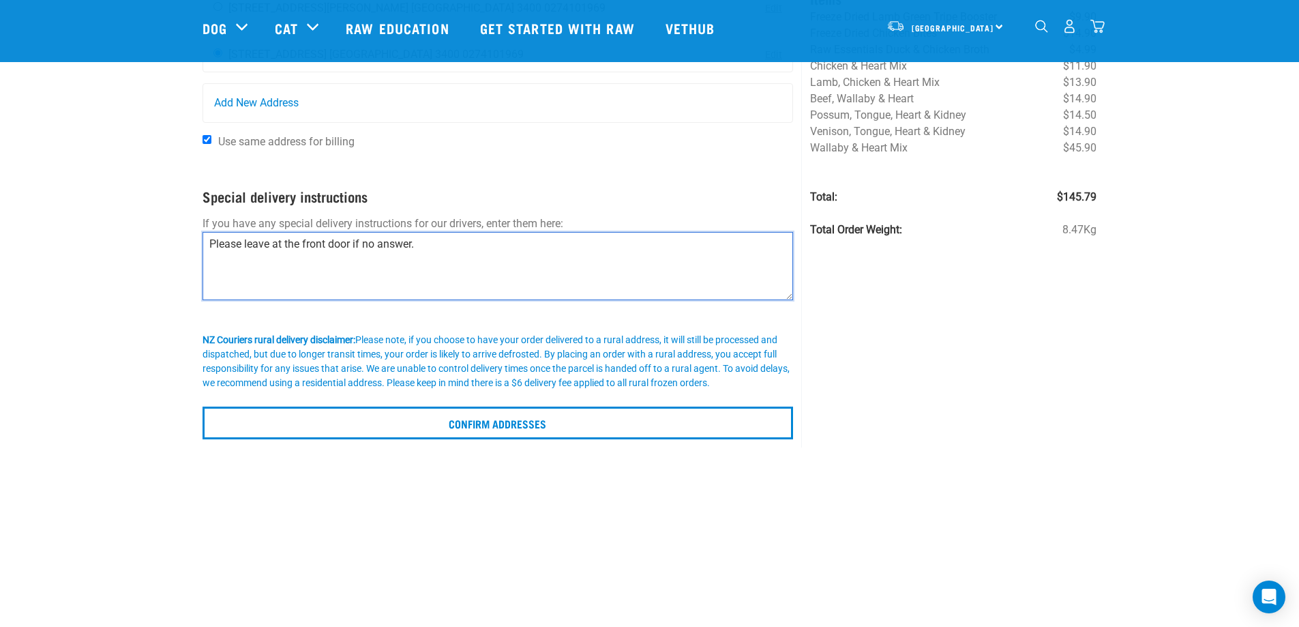
scroll to position [205, 0]
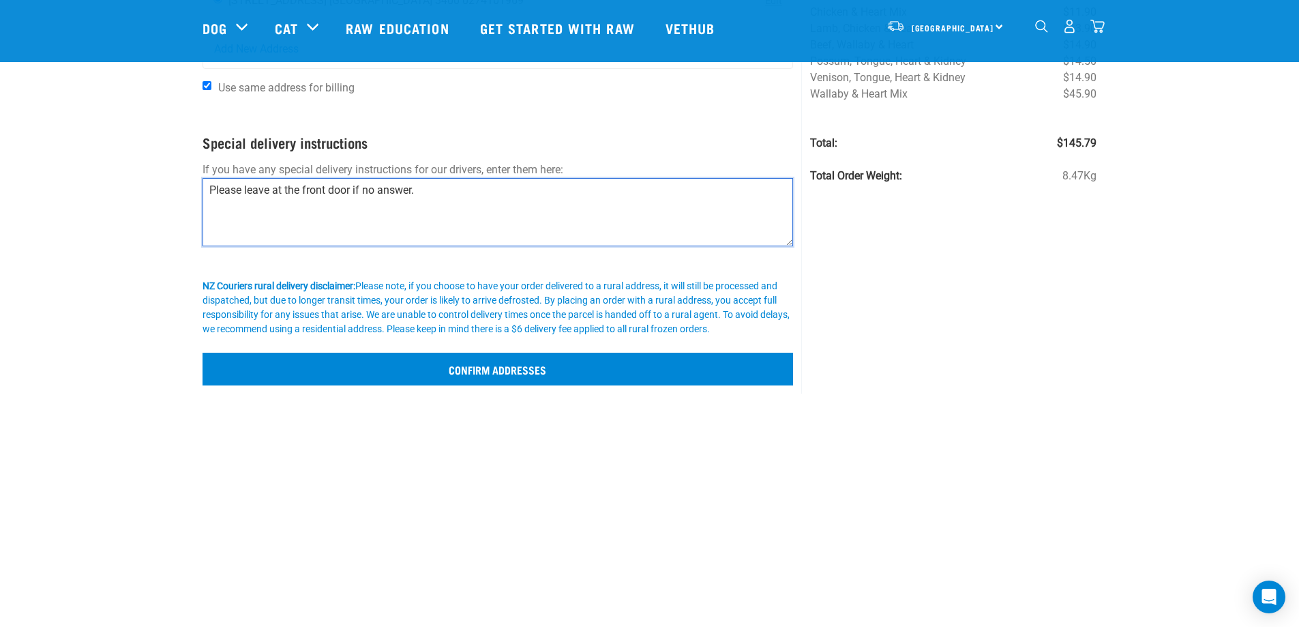
type textarea "Please leave at the front door if no answer."
click at [426, 361] on input "Confirm addresses" at bounding box center [498, 369] width 591 height 33
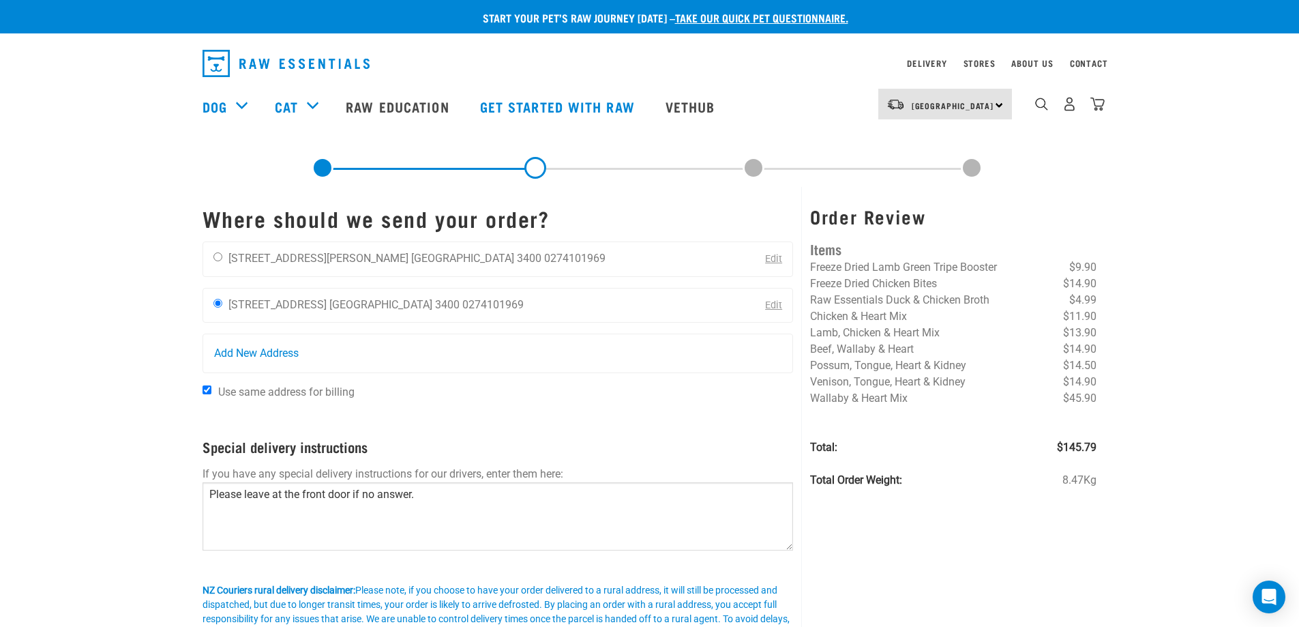
scroll to position [0, 0]
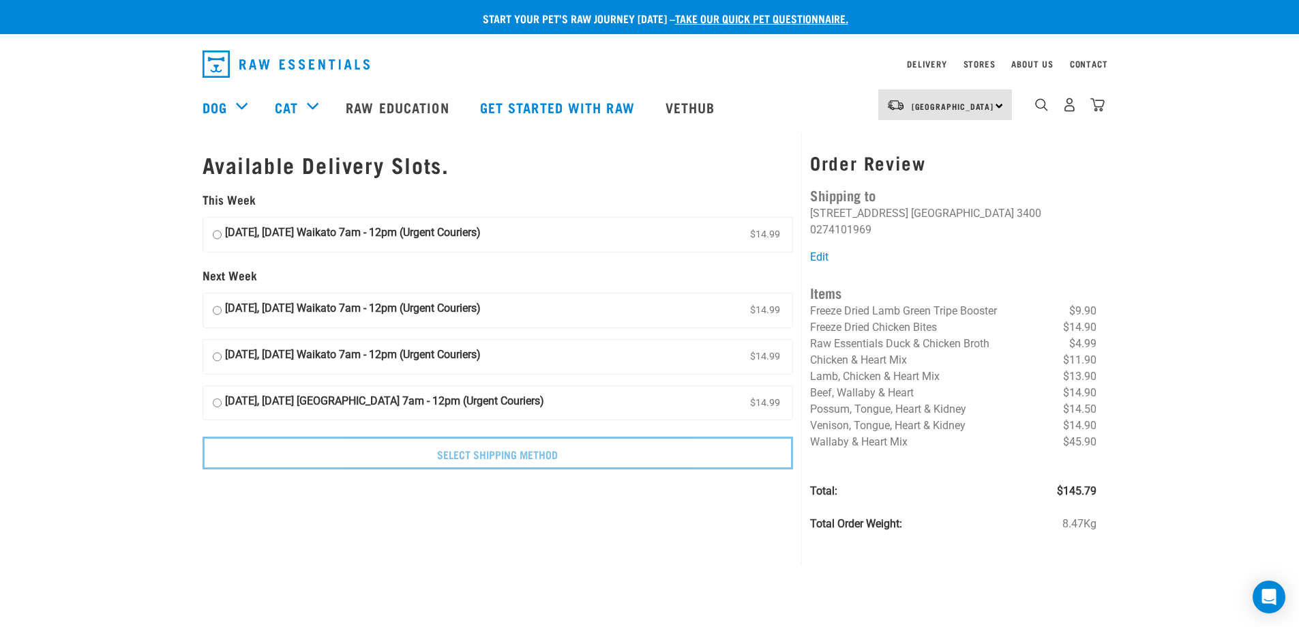
click at [221, 235] on input "[DATE], [DATE] Waikato 7am - 12pm (Urgent Couriers) $14.99" at bounding box center [217, 234] width 9 height 20
radio input "true"
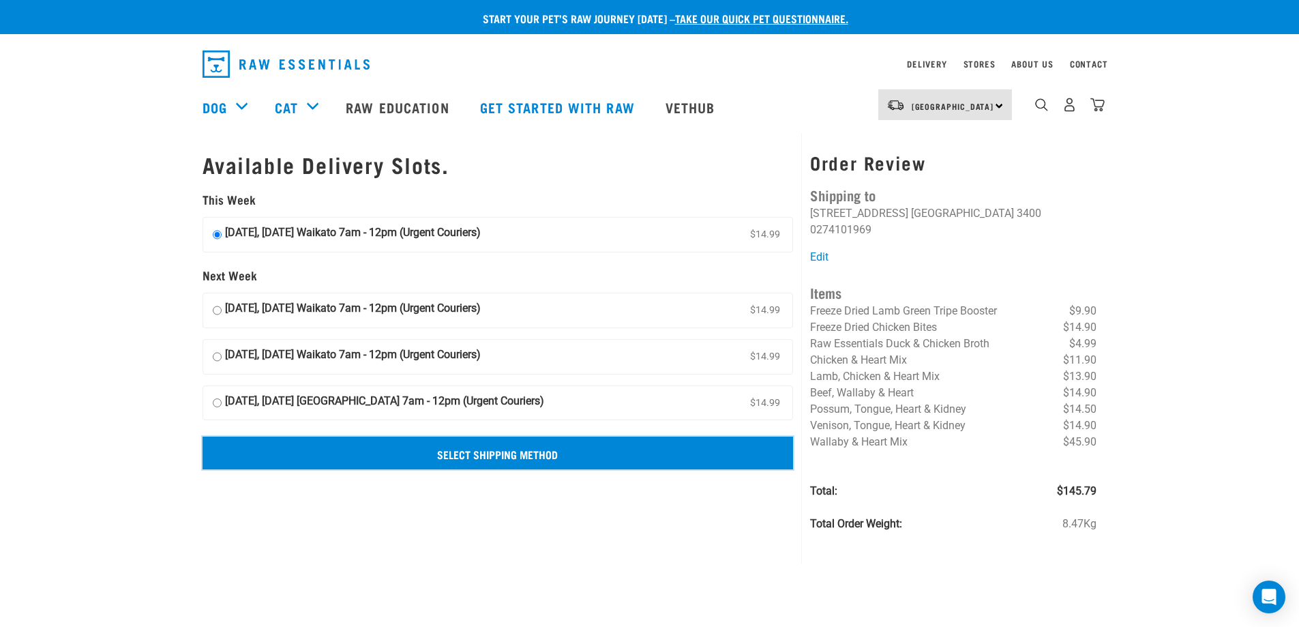
click at [524, 448] on input "Select Shipping Method" at bounding box center [498, 452] width 591 height 33
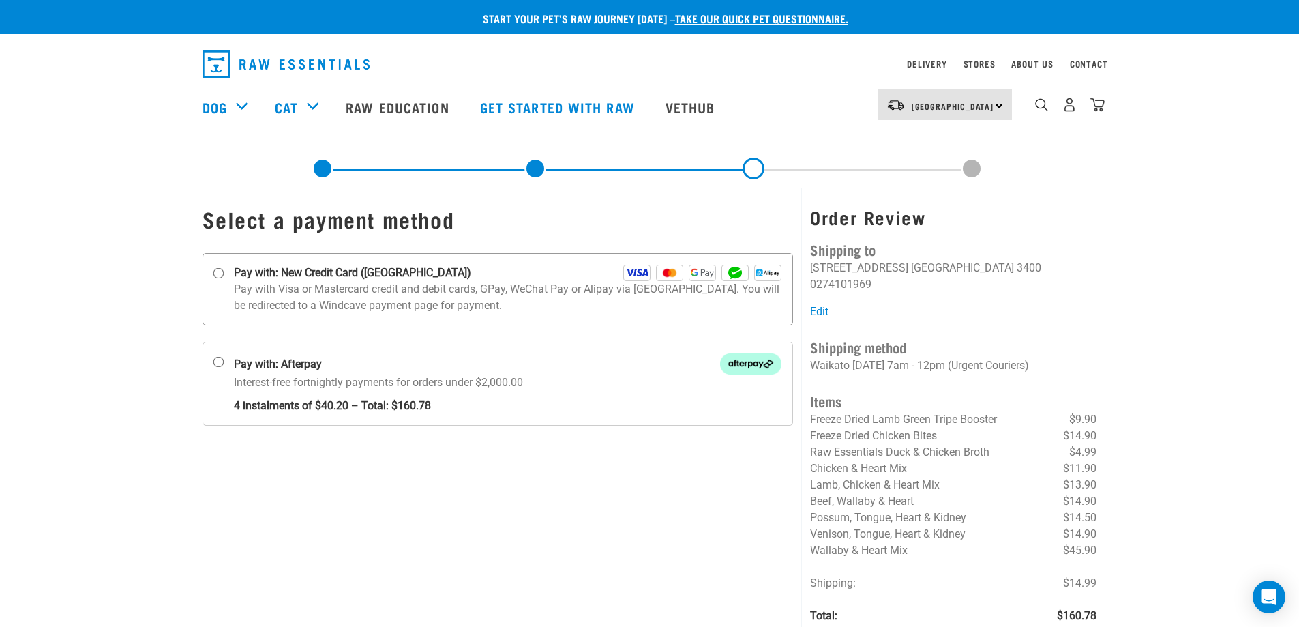
click at [218, 280] on label "Pay with: New Credit Card ([GEOGRAPHIC_DATA])" at bounding box center [498, 289] width 591 height 72
click at [218, 279] on input "Pay with: New Credit Card ([GEOGRAPHIC_DATA])" at bounding box center [218, 273] width 11 height 11
radio input "true"
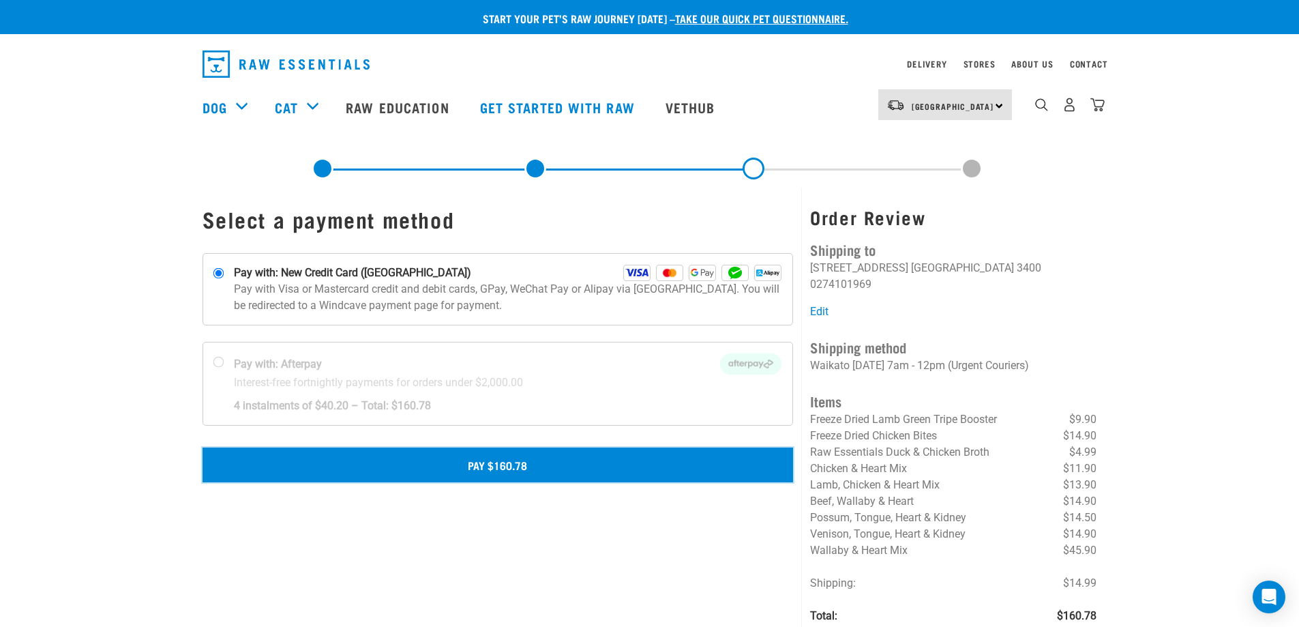
click at [577, 468] on button "Pay $160.78" at bounding box center [498, 464] width 591 height 34
